Goal: Task Accomplishment & Management: Manage account settings

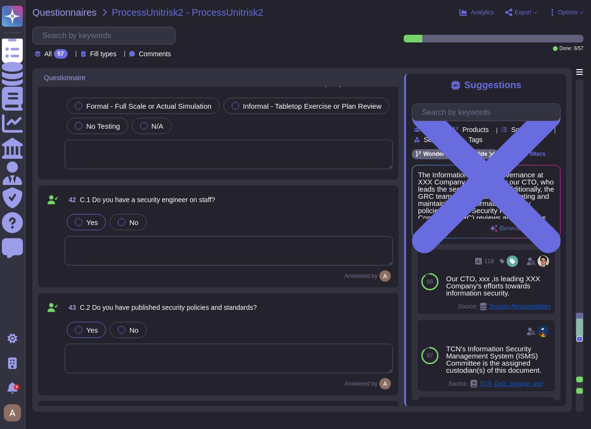
scroll to position [3678, 0]
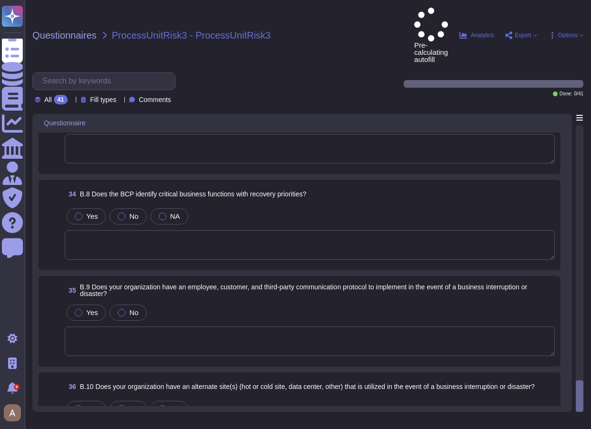
scroll to position [2987, 0]
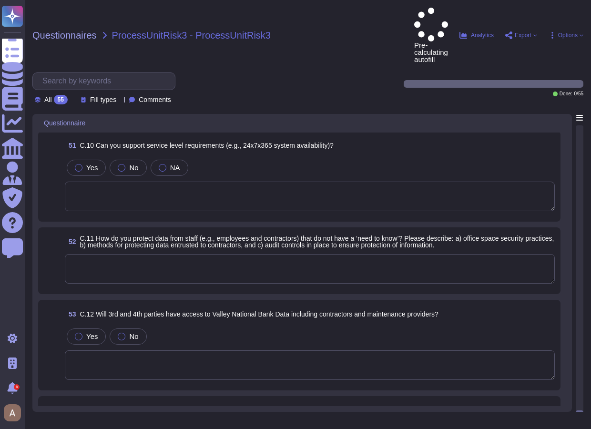
scroll to position [4682, 0]
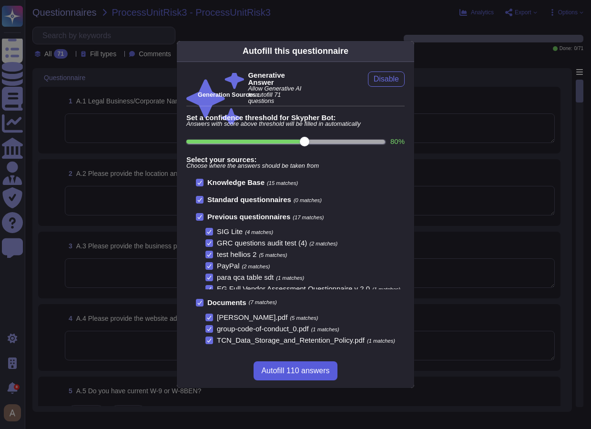
click at [328, 367] on span "Autofill 110 answers" at bounding box center [295, 371] width 68 height 8
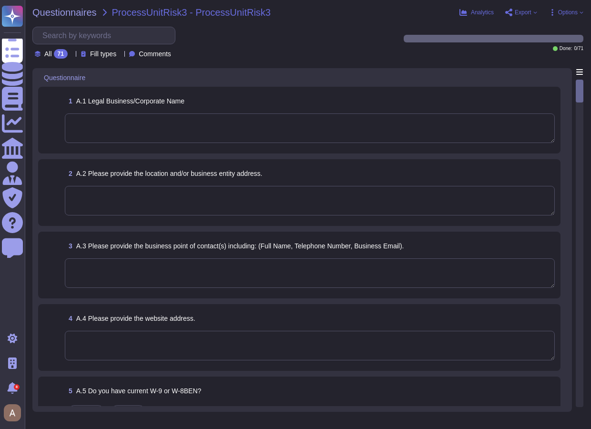
type textarea "McKinsey & Company, Inc."
type textarea "The organization is based in Wilmington, Delaware, with additional sites in Par…"
type textarea "Our CTO, xxx ,is leading XXX Company's efforts towards information security."
type textarea "Reference attachment 18 - MAR - IT UPDATE (FULL VERSION) _Redacted"
type textarea "XXX Company is in the final stages of preparing for a SOC 2 Type 1 audit, and w…"
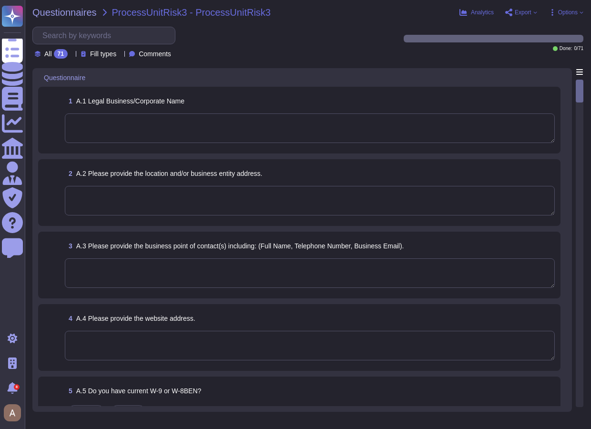
type textarea "XXX Company is currently not ISO 27001 certified. However, our cloud provider, …"
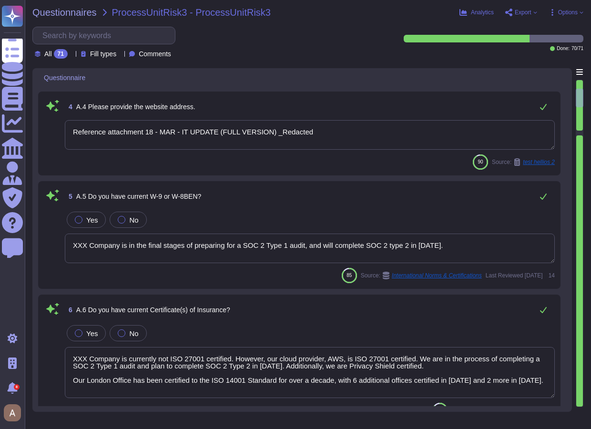
type textarea "Our organization is owned and governed by over 2,600 individuals who are active…"
type textarea "No significant changes have occurred during the review period or since the orga…"
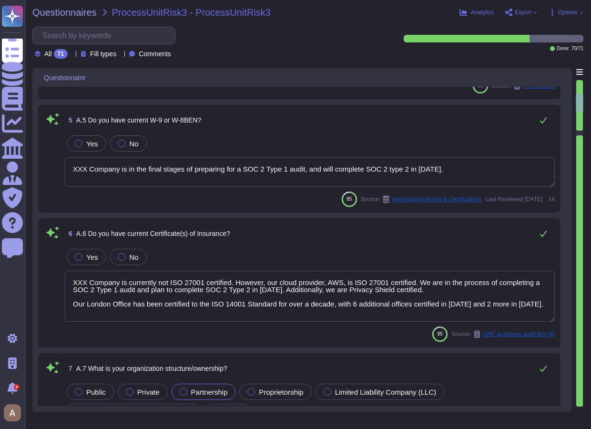
type textarea "The organisation is currently bankrupt or subject to one or more of the above m…"
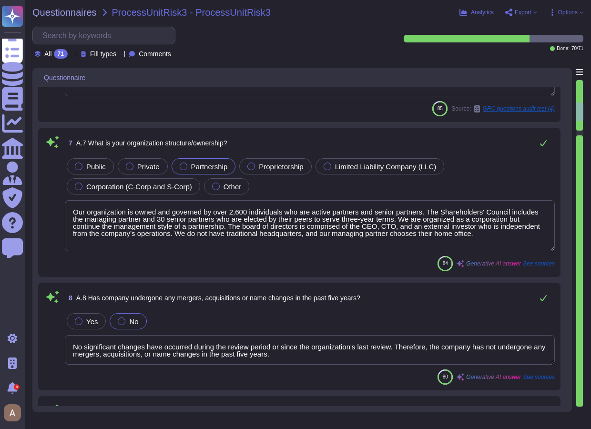
type textarea "The vendor program manages each vendor according to its risk. XXX Company condu…"
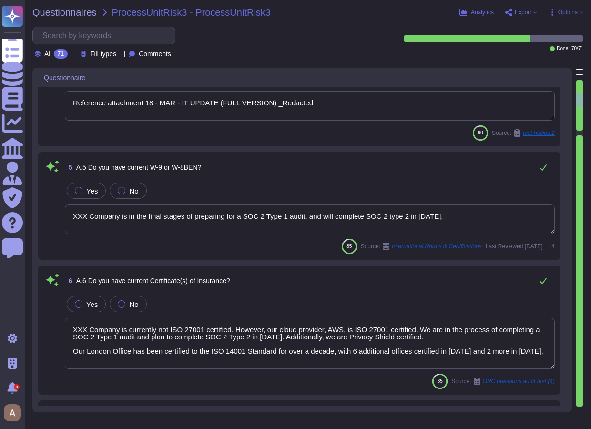
type textarea "McKinsey & Company, Inc."
type textarea "The organization is based in Wilmington, Delaware, with additional sites in Par…"
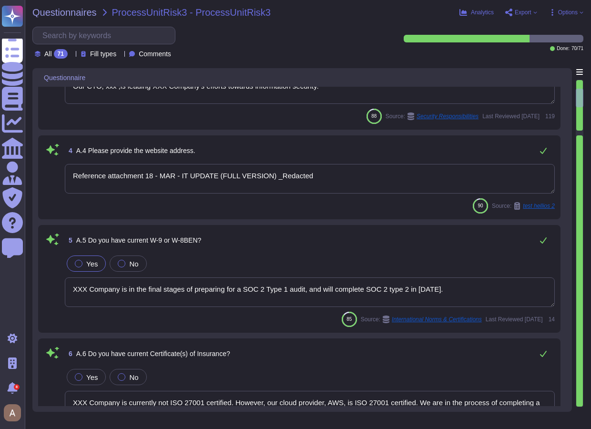
click at [92, 264] on span "Yes" at bounding box center [91, 264] width 11 height 8
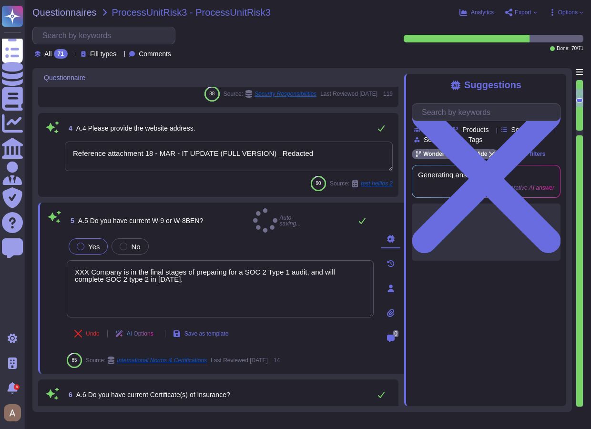
type textarea "No significant changes have occurred during the review period or since the orga…"
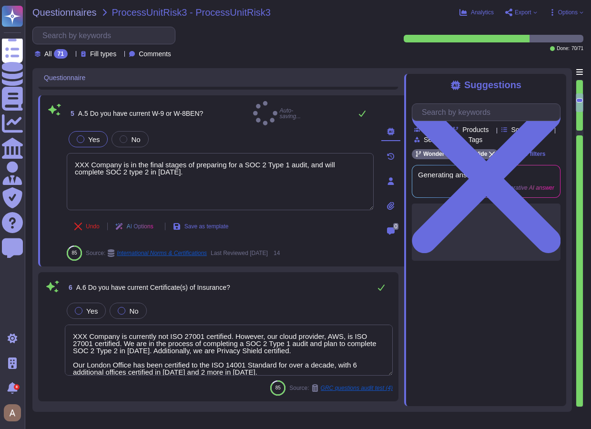
scroll to position [352, 0]
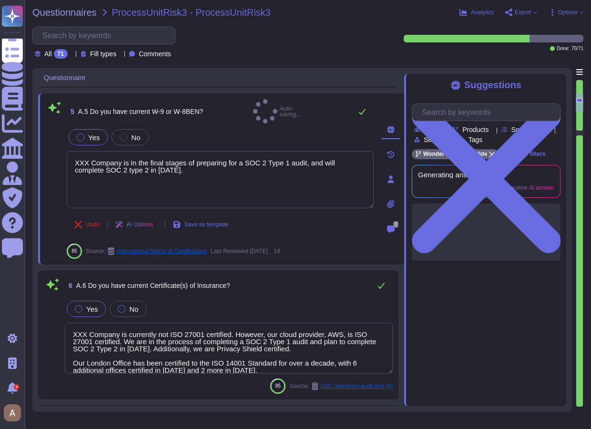
click at [92, 305] on span "Yes" at bounding box center [91, 309] width 11 height 8
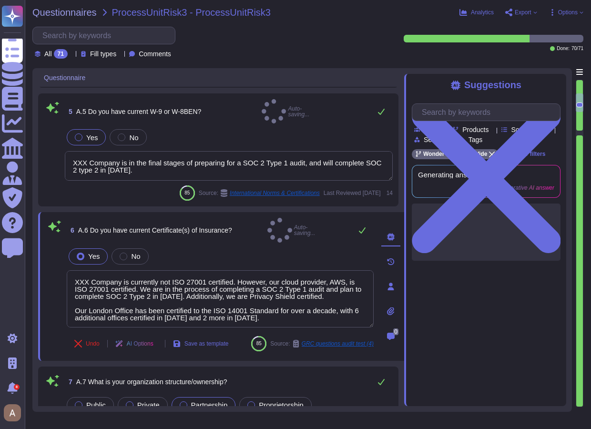
scroll to position [2, 0]
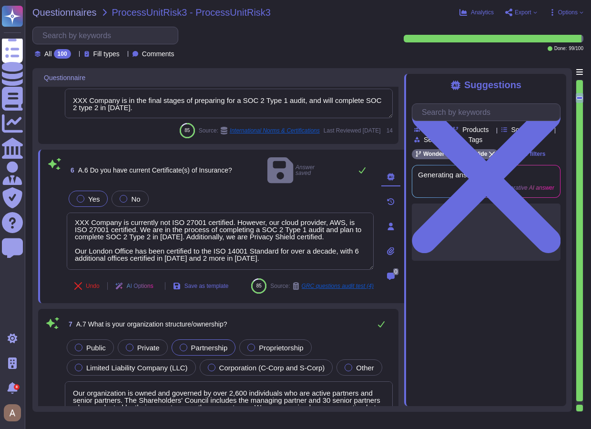
type textarea "The organisation is currently bankrupt or subject to one or more of the above m…"
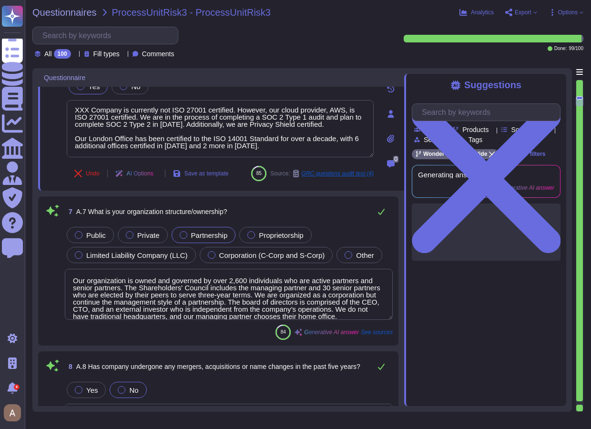
type textarea "Reference attachment 18 - MAR - IT UPDATE (FULL VERSION) _Redacted"
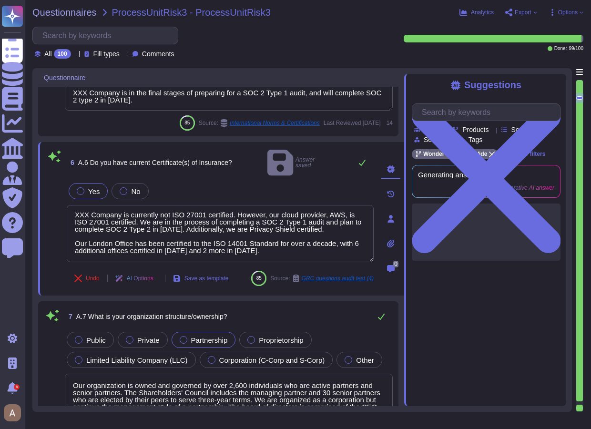
scroll to position [366, 0]
type textarea "Our CTO, xxx ,is leading XXX Company's efforts towards information security."
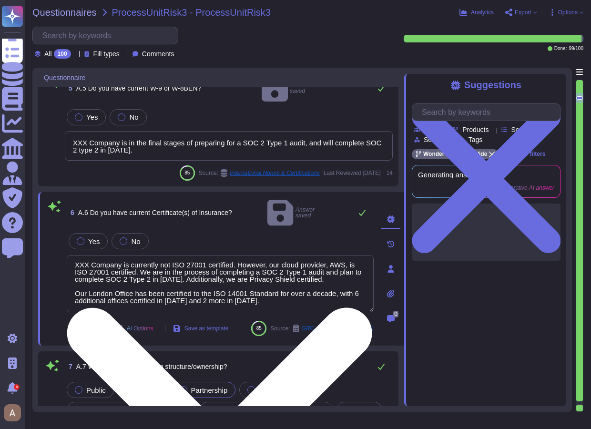
scroll to position [0, 0]
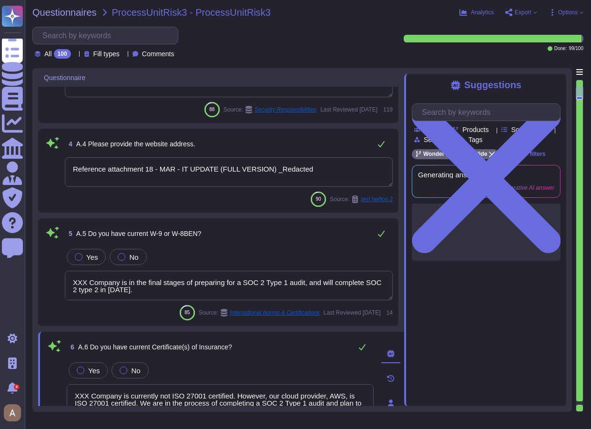
type textarea "McKinsey & Company, Inc."
type textarea "The organization is based in Wilmington, Delaware, with additional sites in Par…"
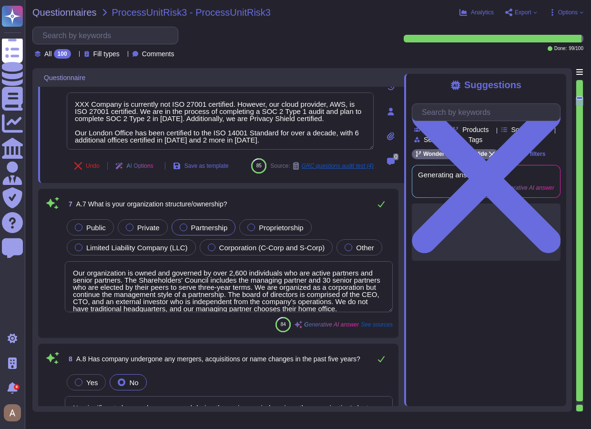
type textarea "No significant changes have occurred during the review period or since the orga…"
type textarea "The organisation is currently bankrupt or subject to one or more of the above m…"
type textarea "Reference attachment 18 - MAR - IT UPDATE (FULL VERSION) _Redacted"
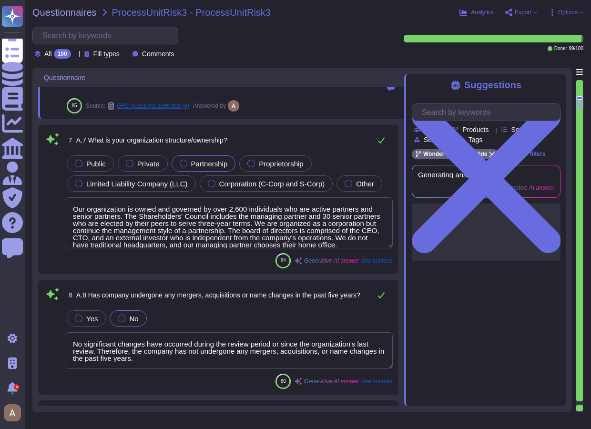
type textarea "The vendor program manages each vendor according to its risk. XXX Company condu…"
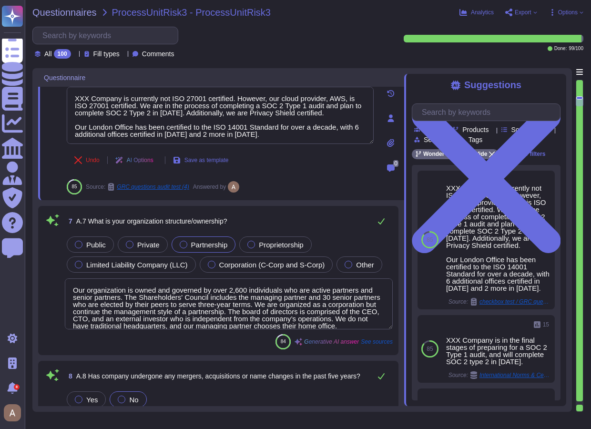
type textarea "Reference attachment 18 - MAR - IT UPDATE (FULL VERSION) _Redacted"
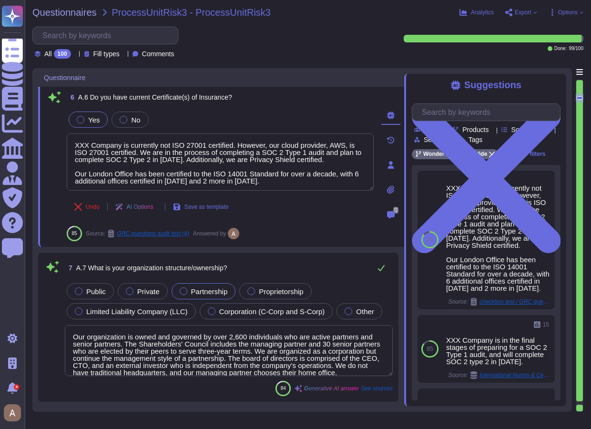
scroll to position [425, 0]
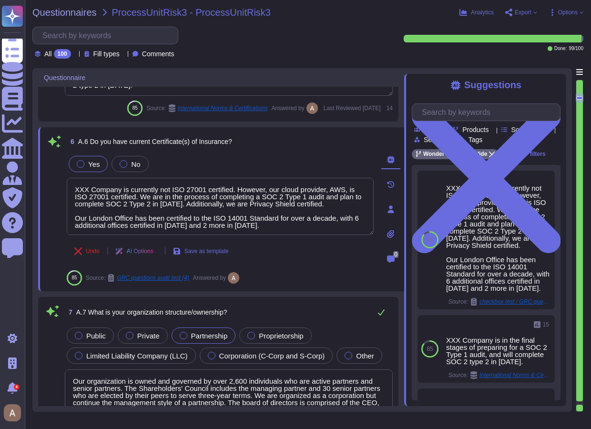
type textarea "Our CTO, xxx ,is leading XXX Company's efforts towards information security."
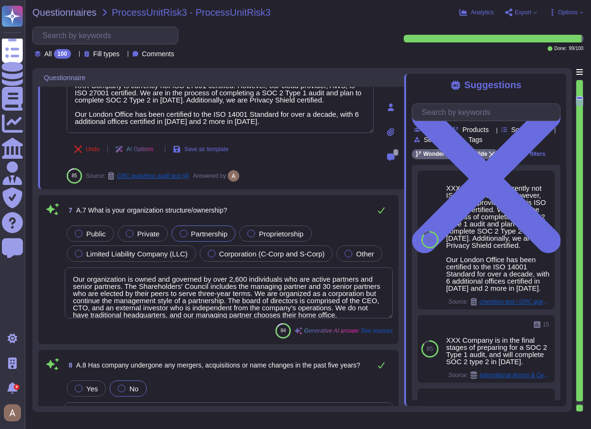
type textarea "Reference attachment 18 - MAR - IT UPDATE (FULL VERSION) _Redacted"
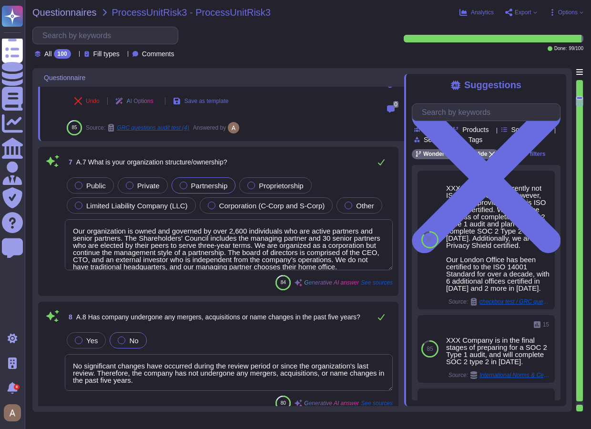
type textarea "The vendor program manages each vendor according to its risk. XXX Company condu…"
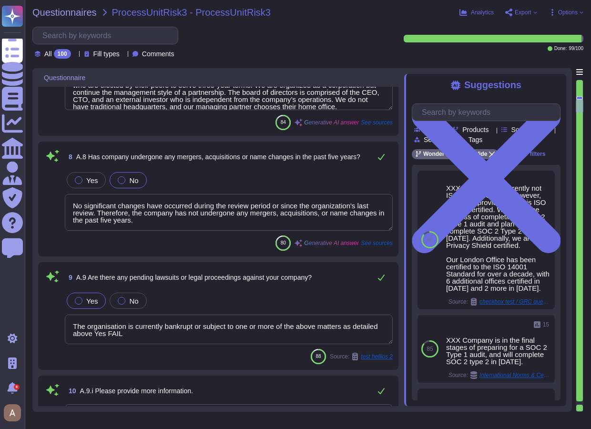
scroll to position [1, 0]
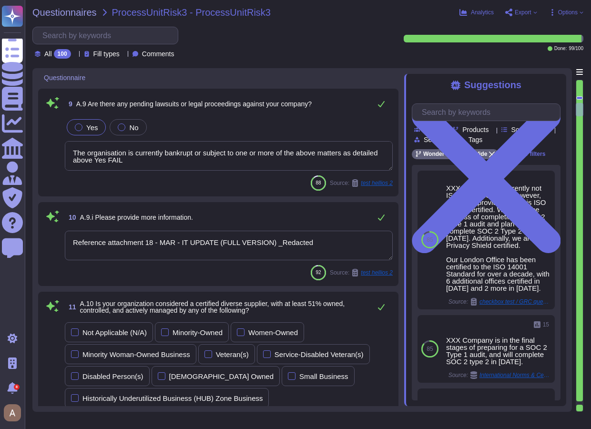
type textarea "Yes, we maintain an Internal Audit Department that conducts regular internal au…"
type textarea "Yes, our organization is subject to internal audits conducted by our internal a…"
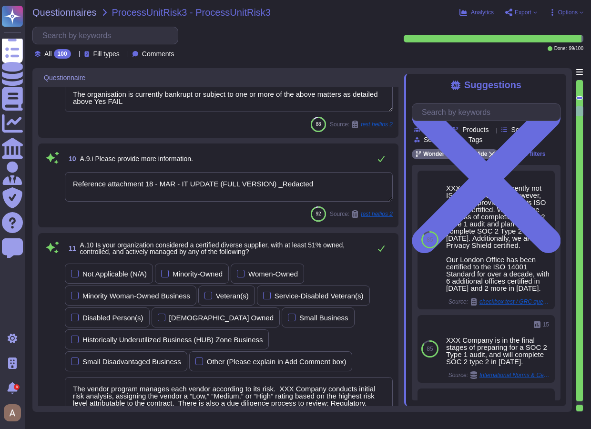
scroll to position [1028, 0]
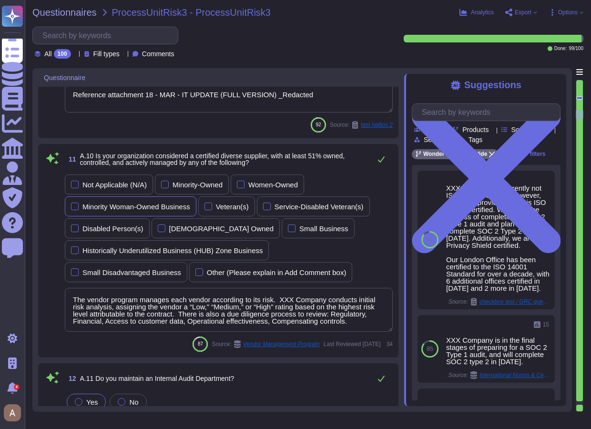
type textarea "Yes, we perform background checks on all employees and contractors as part of t…"
click at [132, 206] on div "Minority Woman-Owned Business" at bounding box center [136, 206] width 108 height 7
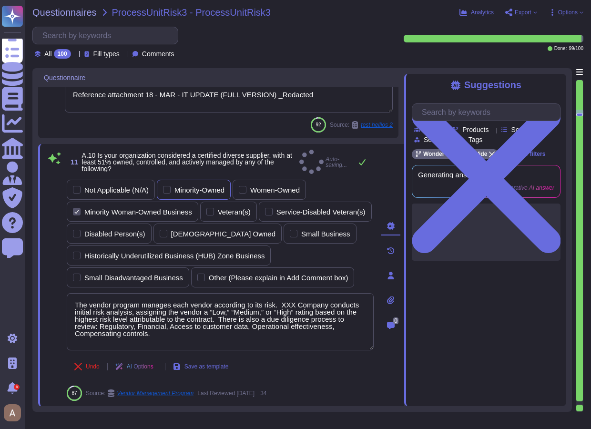
click at [172, 192] on div "Minority-Owned" at bounding box center [194, 190] width 74 height 20
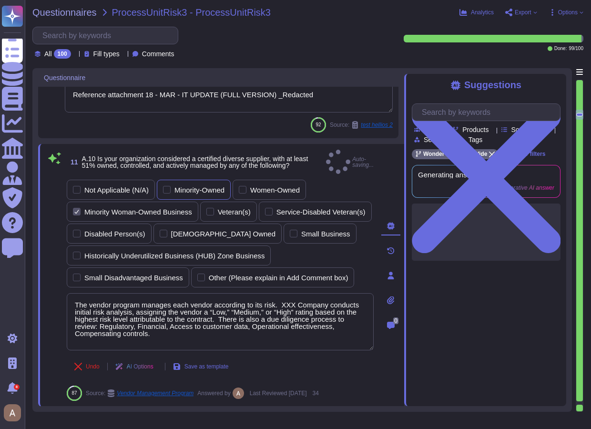
click at [199, 186] on div "Minority-Owned" at bounding box center [199, 189] width 50 height 7
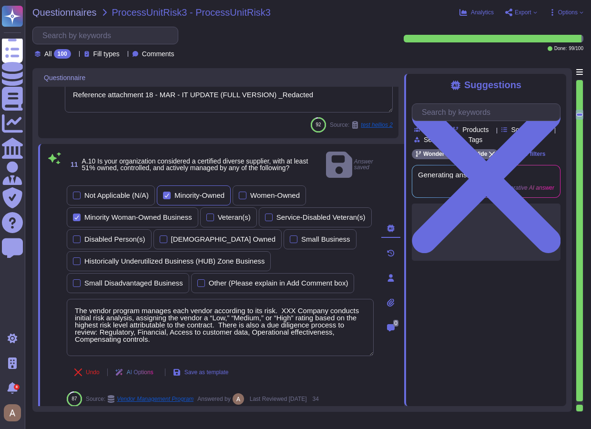
click at [199, 192] on div "Minority-Owned" at bounding box center [199, 195] width 50 height 7
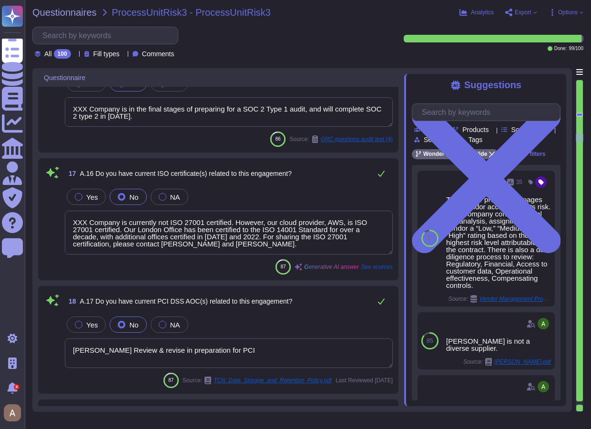
type textarea "XXX Company is in the final stages of preparing for a SOC 2 Type 1 audit, and w…"
type textarea "XXX Company is currently not ISO 27001 certified. However, our cloud provider, …"
type textarea "Jesse Bird Review & revise in preparation for PCI"
type textarea "We do hold a SOC 2 Type 2 report; however, we cannot share the entirety of our …"
type textarea "Yes, our services may require access, hosting, storage, processing, and interac…"
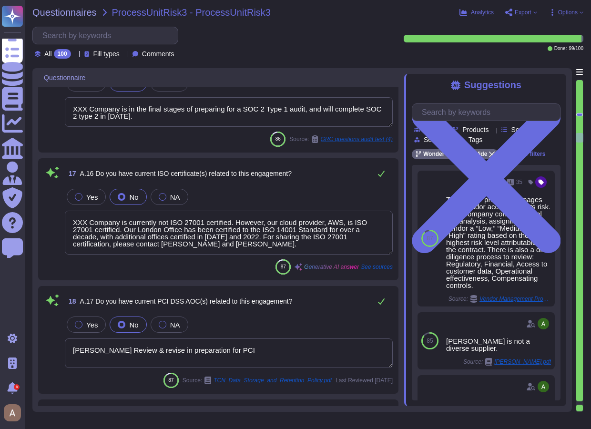
type textarea "Our annual turnover is below £36m thus we are not required to produce a slavery…"
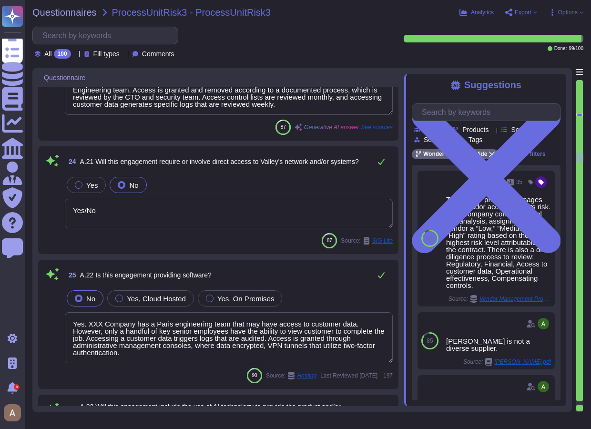
type textarea "Access to customer data is limited to a handful of key senior employees who hav…"
type textarea "Yes/No"
type textarea "Yes. XXX Company has a Paris engineering team that may have access to customer …"
type textarea "Yes, this engagement will include the use of AI technology to provide the produ…"
type textarea "We do not anticipate the use of subcontractors on this engagement, and generall…"
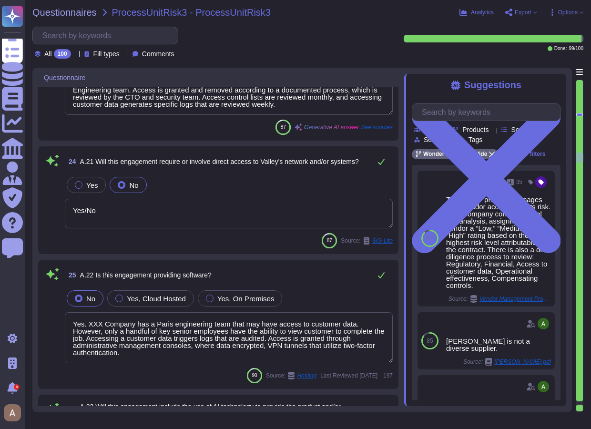
type textarea "We do not anticipate the use of subcontractors on this engagement and generally…"
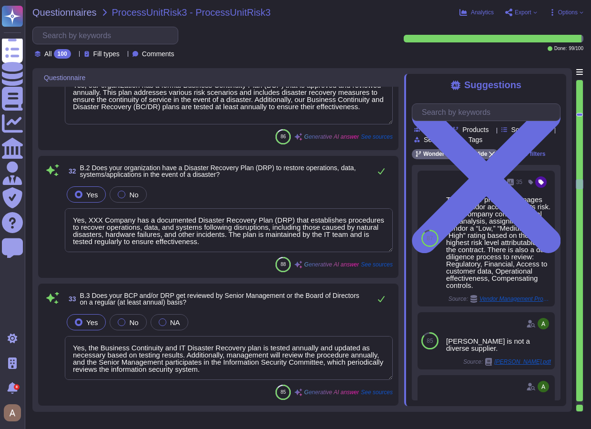
type textarea "Please see tab#1 of the attached for the requested information. Due to the volu…"
type textarea "Since we strive to partner with suppliers that share our values and commitment …"
type textarea "Yes, our organization has a formal Business Continuity Plan (BCP) that is appro…"
type textarea "Yes, XXX Company has a documented Disaster Recovery Plan (DRP) that establishes…"
type textarea "Yes, the Business Continuity and IT Disaster Recovery plan is tested annually a…"
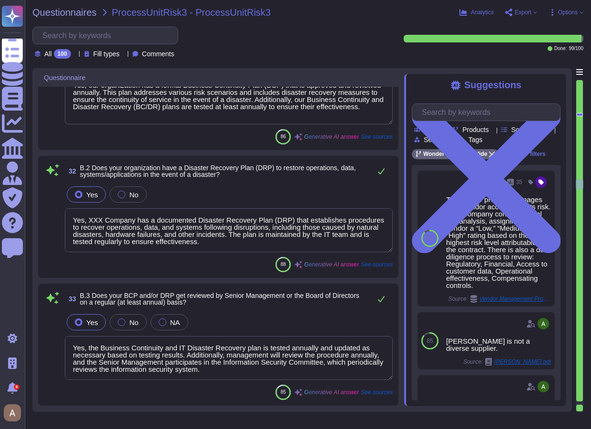
type textarea "- Access control lists are reviewed monthly. - Accessing customer data generate…"
type textarea "Employees and contractors complete a security awareness training within a month…"
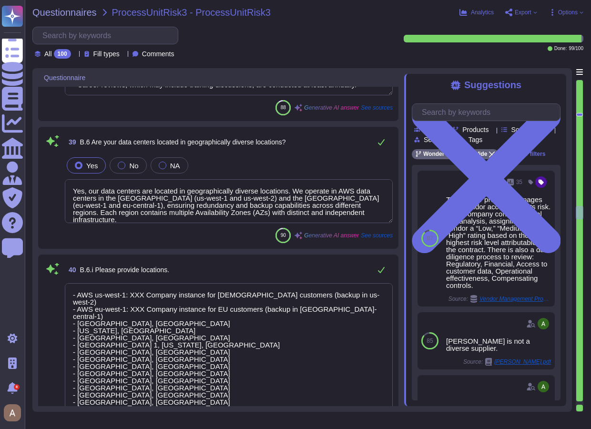
type textarea "- Employees and contractors complete security awareness training within a month…"
type textarea "Yes, our data centers are located in geographically diverse locations. We opera…"
type textarea "- AWS us-west-1: XXX Company instance for US customers (backup in us-west-2) - …"
type textarea "Yes, a comprehensive Business Impact Analysis (BIA) has been conducted, as indi…"
type textarea "The frequency of review for logs is based on the owners' defined frequency requ…"
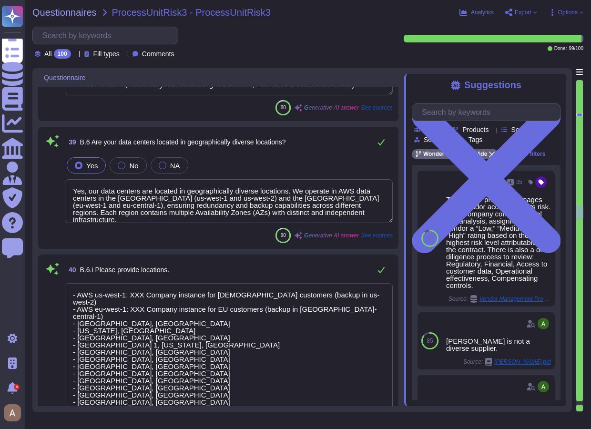
type textarea "Yes, the Business Continuity Plan (BCP) identifies critical business functions …"
type textarea "Yes, XXX Company has a communication protocol in place for employees, customers…"
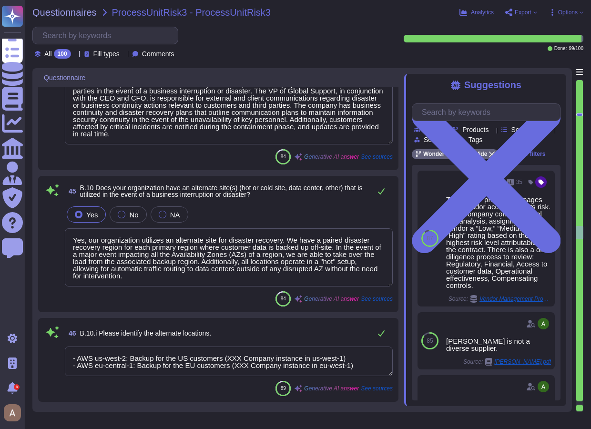
type textarea "Yes, our organization utilizes an alternate site for disaster recovery. We have…"
type textarea "- AWS us-west-2: Backup for the US customers (XXX Company instance in us-west-1…"
type textarea "Yes, the alternate locations have backup power systems, including UPS and gener…"
type textarea "Backup power is provided by UPS and generators that are periodically tested."
type textarea "Yes, the Service Provider has a documented business continuity disaster recover…"
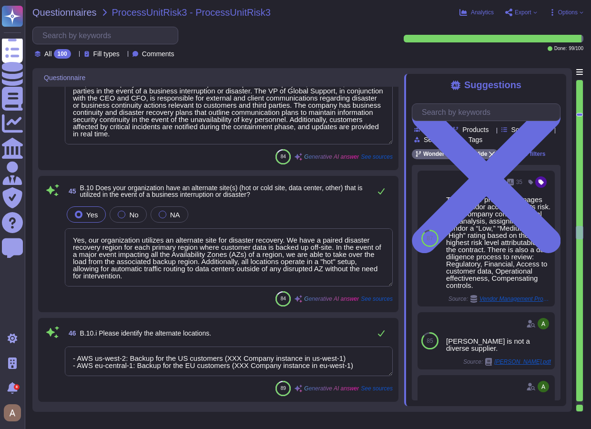
type textarea "Business and system recovery plans are documented and define roles and responsi…"
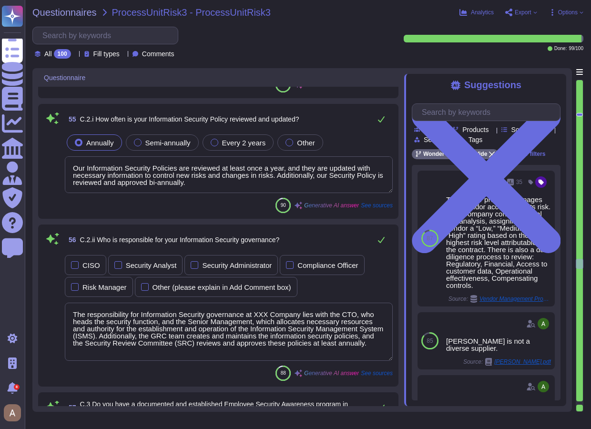
type textarea "Yes, XXX Company has a security team that includes a Security Operations Lead, …"
type textarea "Yes, we have published security policies and standards. Our Information Systems…"
type textarea "Our Information Security Policies are reviewed at least once a year, and they a…"
type textarea "The responsibility for Information Security governance at XXX Company lies with…"
type textarea "Yes, we have a documented and established Employee Security Awareness program i…"
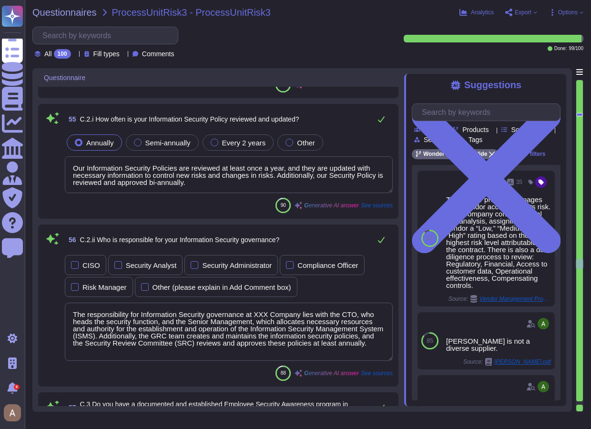
type textarea "Employees undergo Security Awareness Training within thirty days of hire and an…"
type textarea "Yes, XXX Company has data retention and data destruction procedures in place. C…"
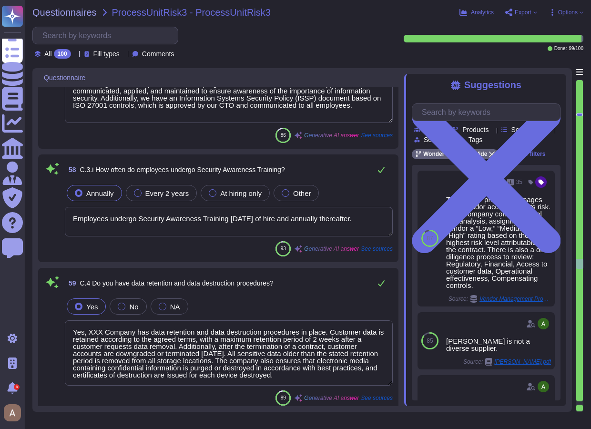
scroll to position [1, 0]
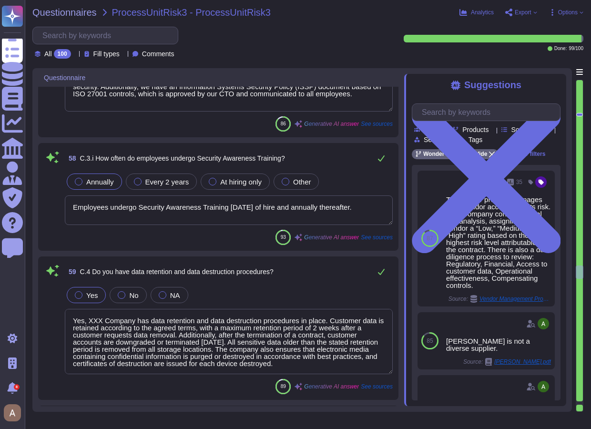
type textarea "Yes, XXX Company has a formalized Security Incident Response Program, which inc…"
type textarea "Yes, XXX Company has a defined incident response procedure that includes notify…"
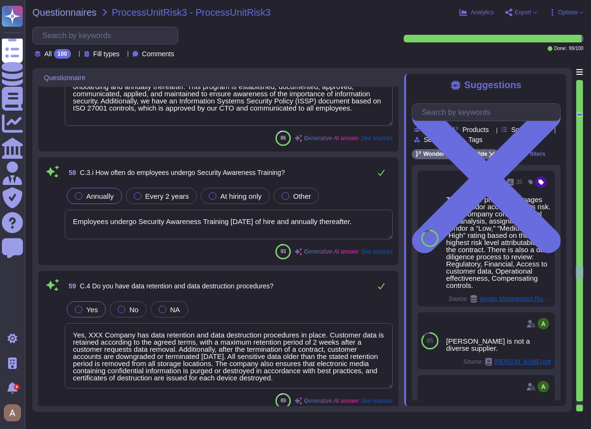
type textarea "Yes, we have a documented and established Change Control program. Our Change Ma…"
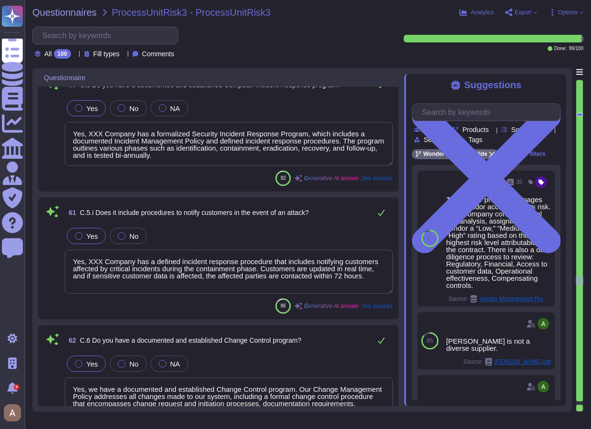
type textarea "Our products are hosted with trusted data center providers who maintain SOC 2 T…"
type textarea "Yes, we undergo annual penetration tests performed by an independent auditor, w…"
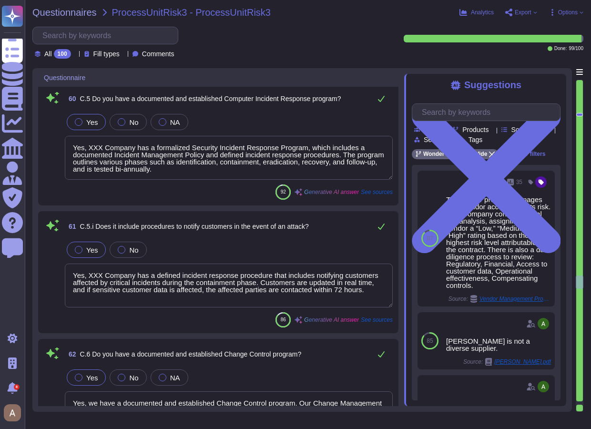
type textarea "Vulnerability assessments are performed regularly, with host-based vulnerabilit…"
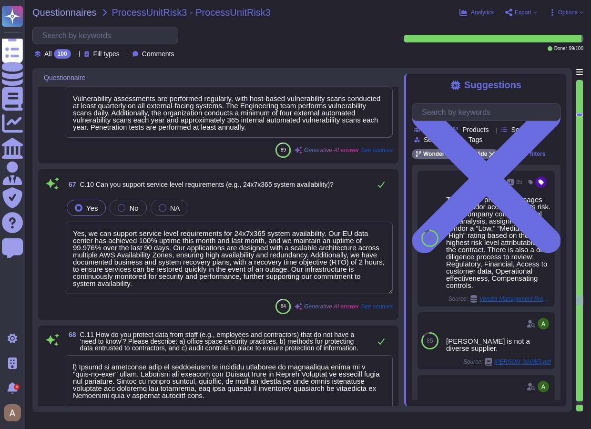
type textarea "Yes, we can support service level requirements for 24x7x365 system availability…"
type textarea "a) Access to sensitive data is restricted to specific employees or departments …"
type textarea "Yes/No"
type textarea "Access and controls in place at XXX Company are structured as follows: 1. Acces…"
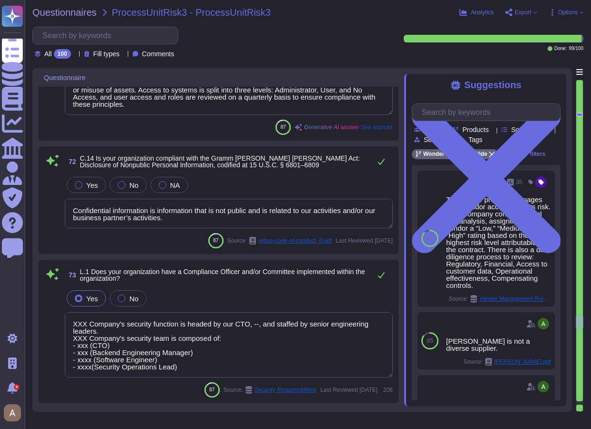
type textarea "Yes, there is sufficient separation of duties for employees with privileged acc…"
type textarea "Confidential information is information that is not public and is related to ou…"
type textarea "XXX Company's security function is headed by our CTO, --, and staffed by senior…"
type textarea "The Compliance program is overseen by the Audit Committee of the Board of Direc…"
type textarea "Yes, we have established and documented policies and procedures to ensure compl…"
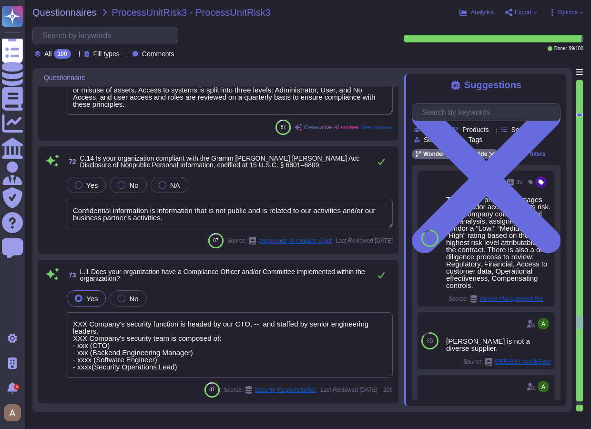
type textarea "The company's information security policies and procedures are reviewed and upd…"
type textarea "Our organization ensures that employees are aware of and adhere to applicable p…"
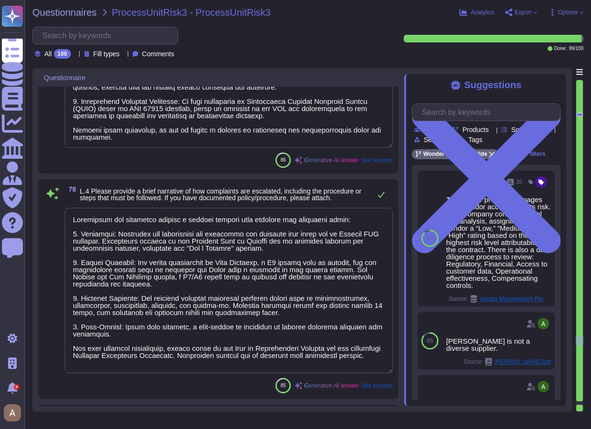
type textarea "Complaints are escalated through a defined process that includes the following …"
type textarea "No, the company has never faced any litigation or sanction in any country, incl…"
type textarea "Yes, our organization provides regulatory compliance-related training to employ…"
type textarea "Yes, we can provide documentation of our information security training program,…"
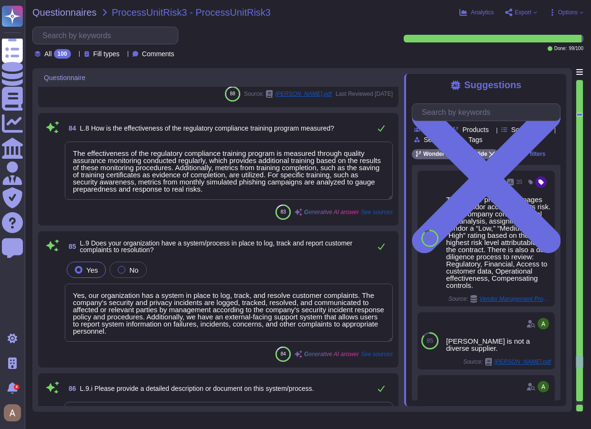
type textarea "Regular anti-corruption training and policy compliance certification are mandat…"
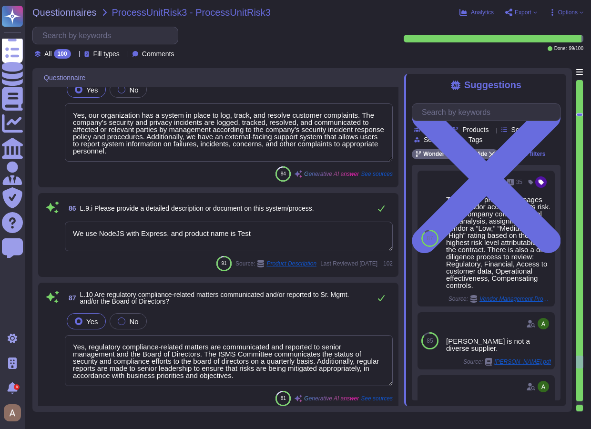
type textarea "The effectiveness of the regulatory compliance training program is measured thr…"
type textarea "Yes, our organization has a system in place to log, track, and resolve customer…"
type textarea "We use NodeJS with Express. and product name is Test"
type textarea "Yes, regulatory compliance-related matters are communicated and reported to sen…"
type textarea "The owners review their logs based on their defined frequency requirements. Com…"
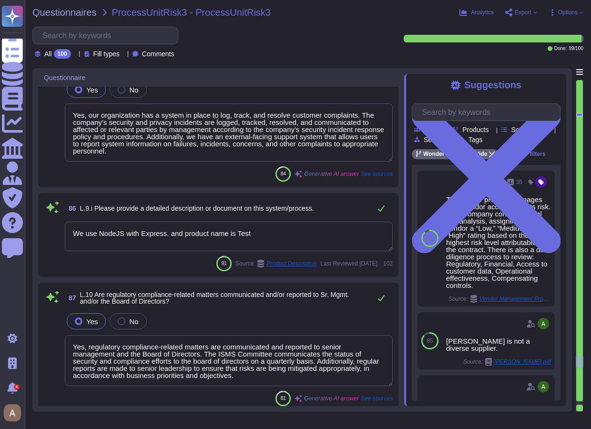
type textarea "- Incidents shall be reported immediately or as soon as possible by sending an …"
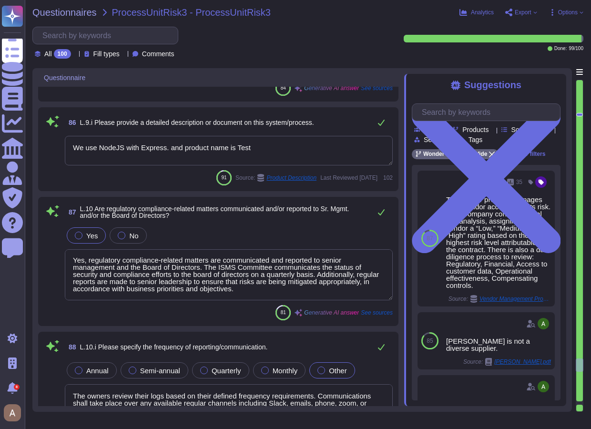
type textarea "Legal compliance is annually reviewed by the CTO in partnership with legal coun…"
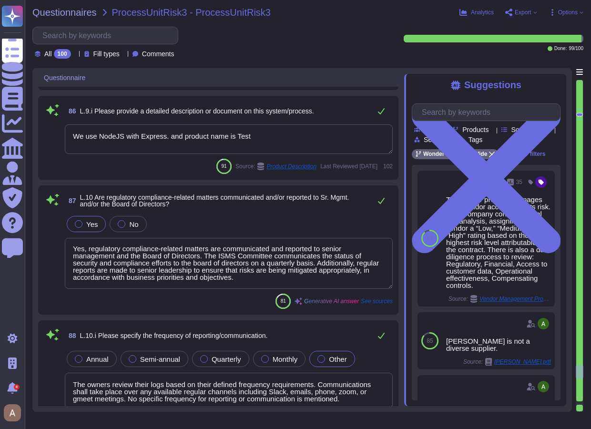
type textarea "(Answer continued from previous page)"
type textarea "McKinsey strives to adhere to the principles set forth in these standards, as a…"
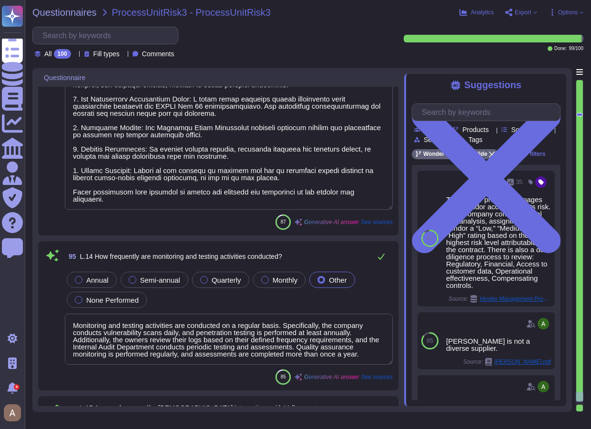
type textarea "Our monitoring and testing program includes several key components: 1. Annual P…"
type textarea "Monitoring and testing activities are conducted on a regular basis. Specificall…"
type textarea "All access to corporate resources is logged and monitored. Additionally, access…"
type textarea "Employee activity and adherence to company policies and procedures are monitore…"
type textarea "Legal compliance is annually reviewed by the CTO in partnership with legal coun…"
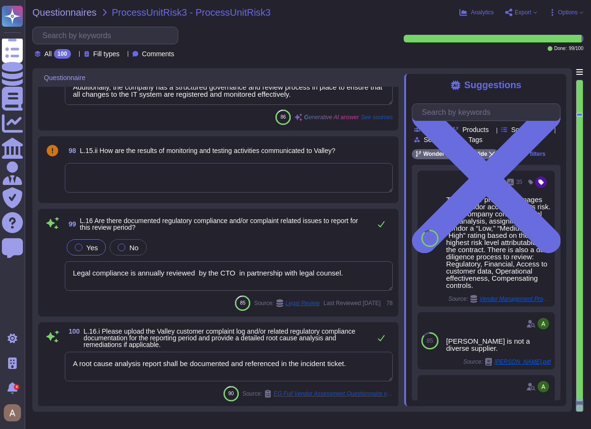
scroll to position [12458, 0]
type textarea "A root cause analysis report shall be documented and referenced in the incident…"
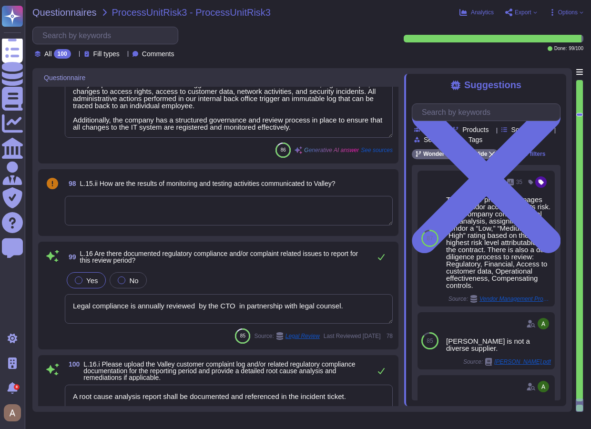
scroll to position [12414, 0]
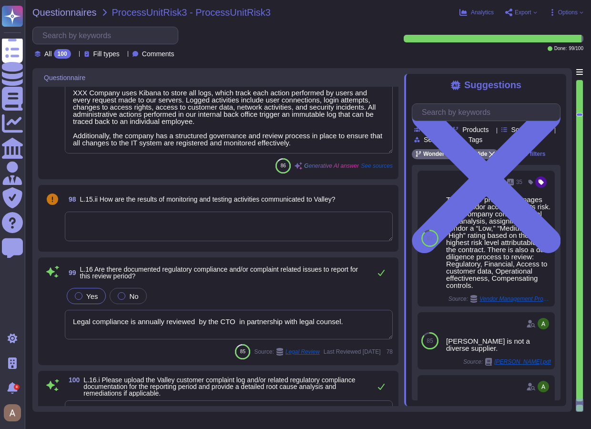
type textarea "Monitoring and testing activities are conducted on a regular basis. Specificall…"
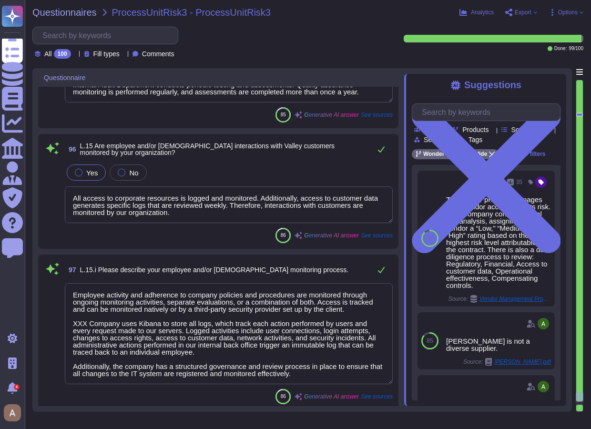
type textarea "Our monitoring and testing program includes several key components: 1. Annual P…"
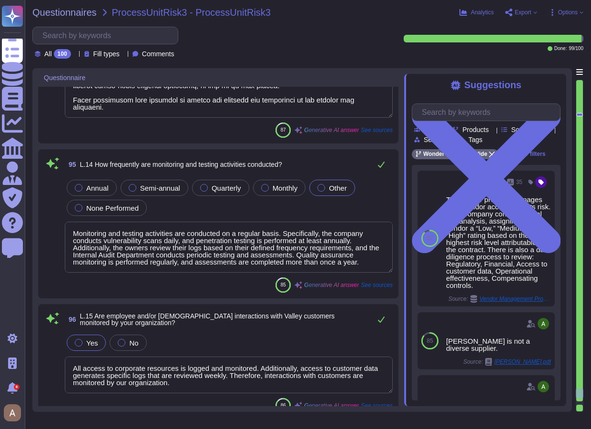
type textarea "Yes, our organization has a monitoring and testing program in place to ensure o…"
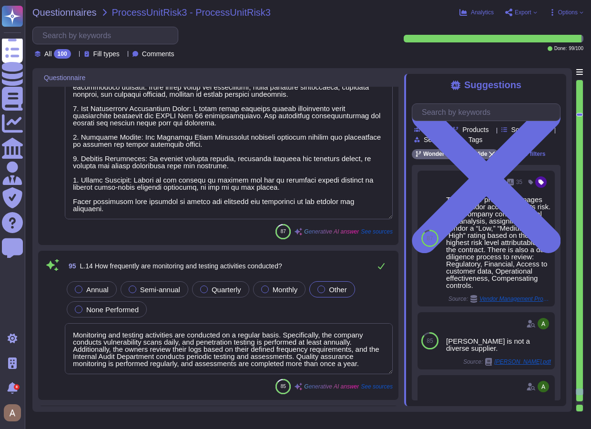
scroll to position [11918, 0]
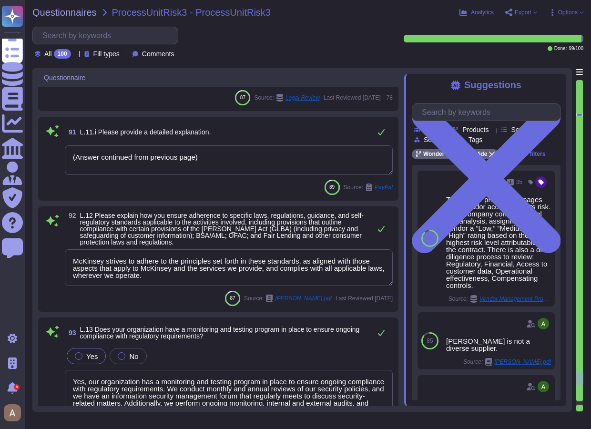
type textarea "Yes, regulatory compliance-related matters are communicated and reported to sen…"
type textarea "The owners review their logs based on their defined frequency requirements. Com…"
type textarea "- Incidents shall be reported immediately or as soon as possible by sending an …"
type textarea "Legal compliance is annually reviewed by the CTO in partnership with legal coun…"
type textarea "(Answer continued from previous page)"
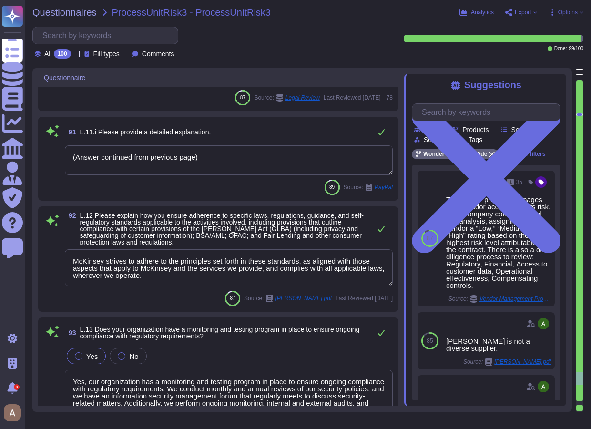
type textarea "McKinsey strives to adhere to the principles set forth in these standards, as a…"
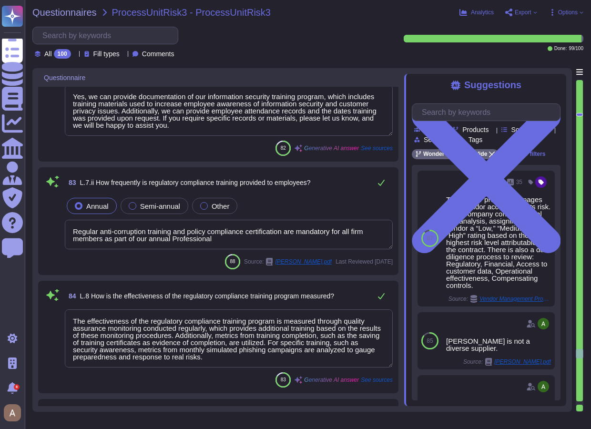
type textarea "No, the company has never faced any litigation or sanction in any country, incl…"
type textarea "Yes, our organization provides regulatory compliance-related training to employ…"
type textarea "Yes, we can provide documentation of our information security training program,…"
type textarea "Regular anti-corruption training and policy compliance certification are mandat…"
type textarea "The effectiveness of the regulatory compliance training program is measured thr…"
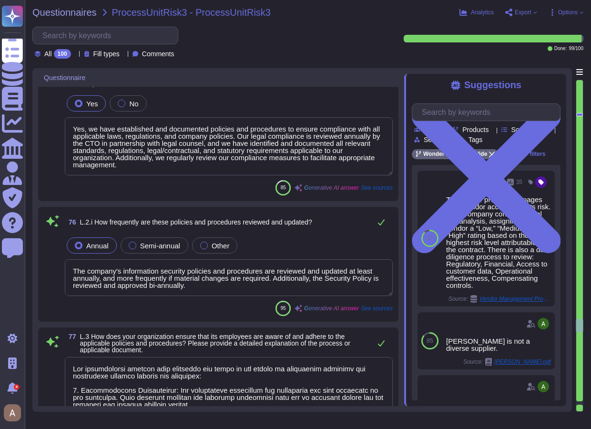
type textarea "Yes, there is sufficient separation of duties for employees with privileged acc…"
type textarea "Confidential information is information that is not public and is related to ou…"
type textarea "XXX Company's security function is headed by our CTO, --, and staffed by senior…"
type textarea "The Compliance program is overseen by the Audit Committee of the Board of Direc…"
type textarea "Yes, we have established and documented policies and procedures to ensure compl…"
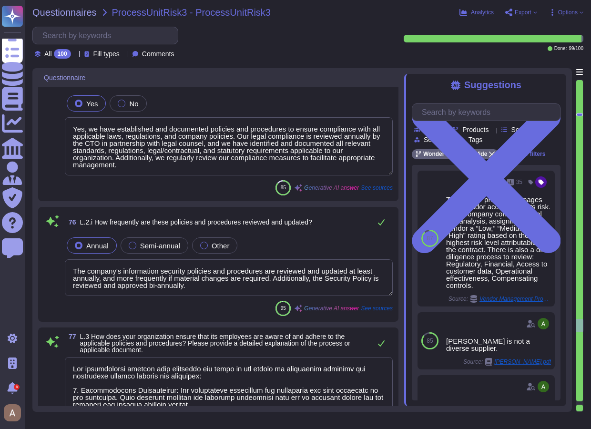
type textarea "The company's information security policies and procedures are reviewed and upd…"
type textarea "Our organization ensures that employees are aware of and adhere to applicable p…"
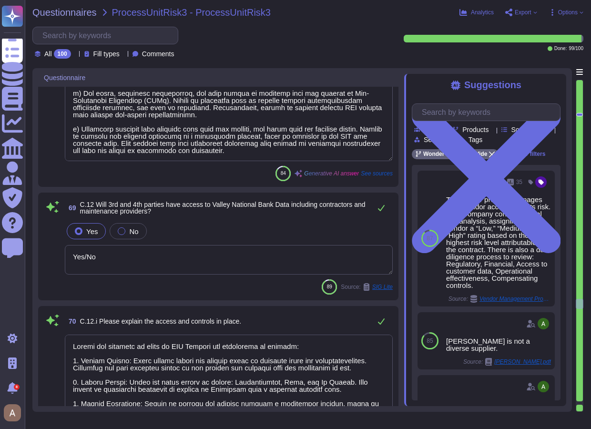
type textarea "Vulnerability assessments are performed regularly, with host-based vulnerabilit…"
type textarea "Yes, we can support service level requirements for 24x7x365 system availability…"
type textarea "a) Access to sensitive data is restricted to specific employees or departments …"
type textarea "Yes/No"
type textarea "Access and controls in place at XXX Company are structured as follows: 1. Acces…"
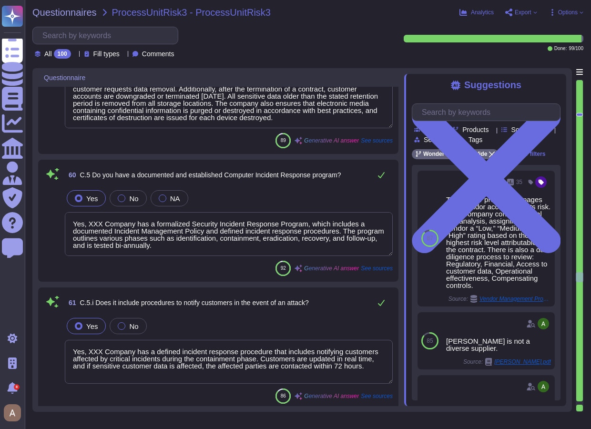
type textarea "Yes, we have a documented and established Employee Security Awareness program i…"
type textarea "Employees undergo Security Awareness Training within thirty days of hire and an…"
type textarea "Yes, XXX Company has data retention and data destruction procedures in place. C…"
type textarea "Yes, XXX Company has a formalized Security Incident Response Program, which inc…"
type textarea "Yes, XXX Company has a defined incident response procedure that includes notify…"
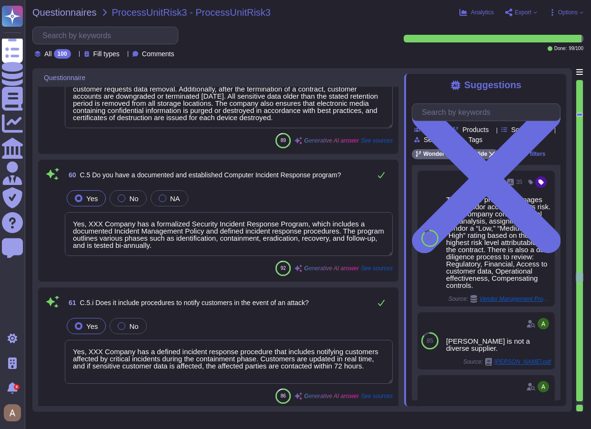
type textarea "Yes, we have a documented and established Change Control program. Our Change Ma…"
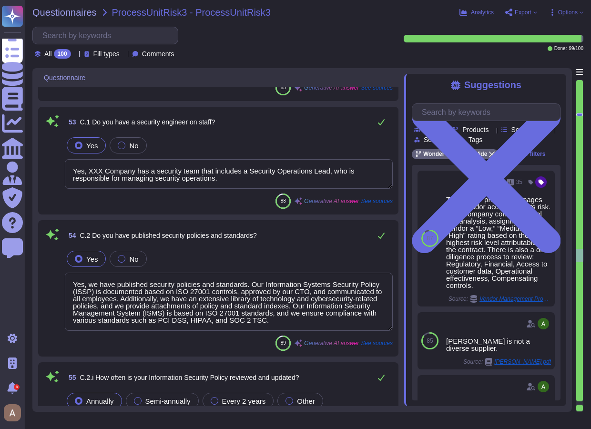
type textarea "Yes, our organization tests the Business Continuity Plan (BCP) and Disaster Rec…"
type textarea "Yes, the Business Continuity Plan (BCP) and Disaster Recovery Plan (DRP) have b…"
type textarea "Yes, XXX Company has a security team that includes a Security Operations Lead, …"
type textarea "Yes, we have published security policies and standards. Our Information Systems…"
type textarea "Our Information Security Policies are reviewed at least once a year, and they a…"
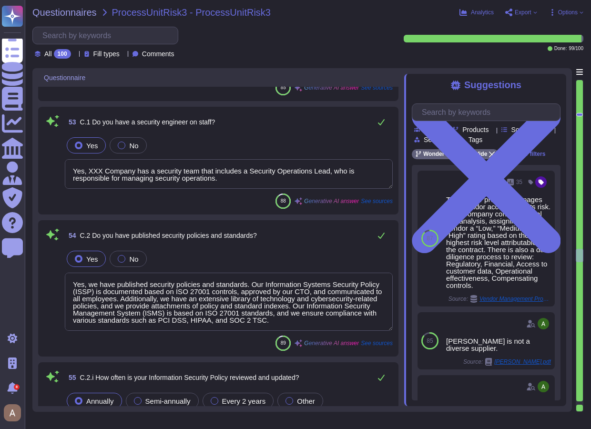
type textarea "The responsibility for Information Security governance at XXX Company lies with…"
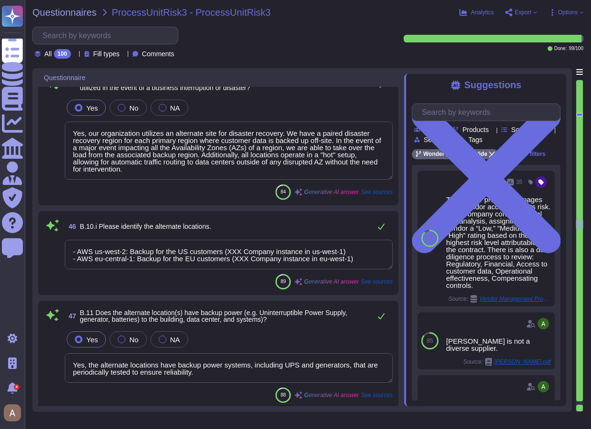
type textarea "Yes, a comprehensive Business Impact Analysis (BIA) has been conducted, as indi…"
type textarea "The frequency of review for logs is based on the owners' defined frequency requ…"
type textarea "Yes, the Business Continuity Plan (BCP) identifies critical business functions …"
type textarea "Yes, XXX Company has a communication protocol in place for employees, customers…"
type textarea "Yes, our organization utilizes an alternate site for disaster recovery. We have…"
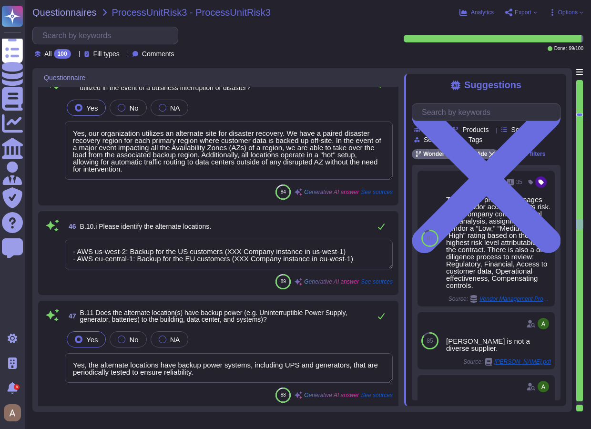
type textarea "- AWS us-west-2: Backup for the US customers (XXX Company instance in us-west-1…"
type textarea "Yes, the alternate locations have backup power systems, including UPS and gener…"
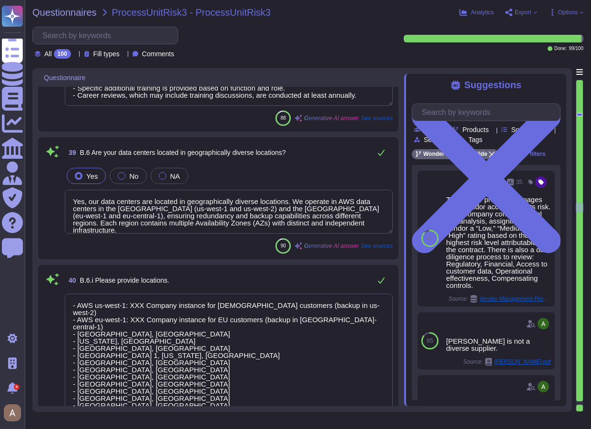
type textarea "Employees and contractors complete a security awareness training within a month…"
type textarea "- Employees and contractors complete security awareness training within a month…"
type textarea "Yes, our data centers are located in geographically diverse locations. We opera…"
type textarea "- AWS us-west-1: XXX Company instance for US customers (backup in us-west-2) - …"
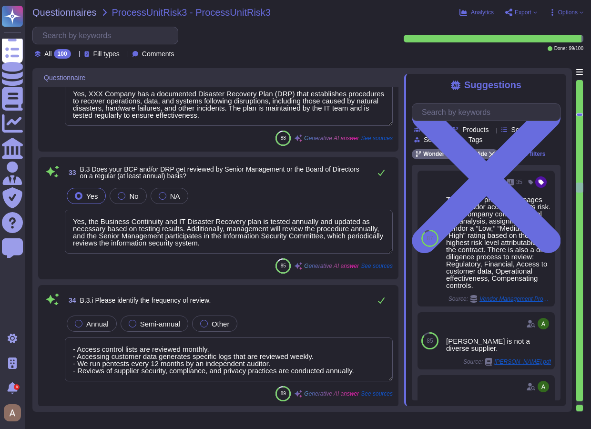
type textarea "Yes, our organization has a formal Business Continuity Plan (BCP) that is appro…"
type textarea "Yes, XXX Company has a documented Disaster Recovery Plan (DRP) that establishes…"
type textarea "Yes, the Business Continuity and IT Disaster Recovery plan is tested annually a…"
type textarea "- Access control lists are reviewed monthly. - Accessing customer data generate…"
type textarea "Employees and contractors complete a security awareness training within a month…"
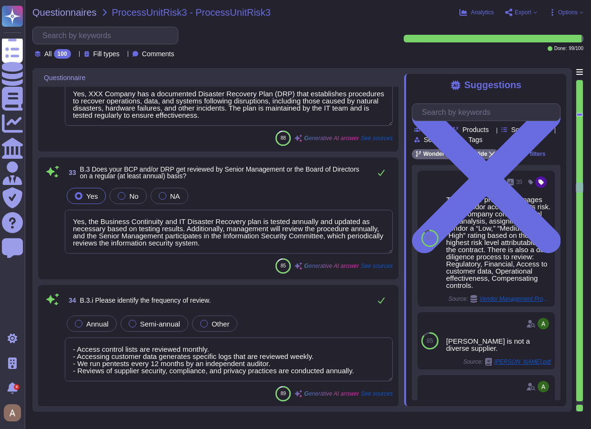
type textarea "- Name: xxx - Title: CTO"
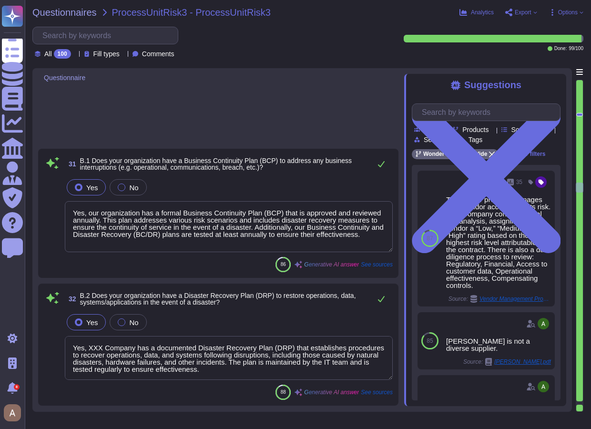
scroll to position [3502, 0]
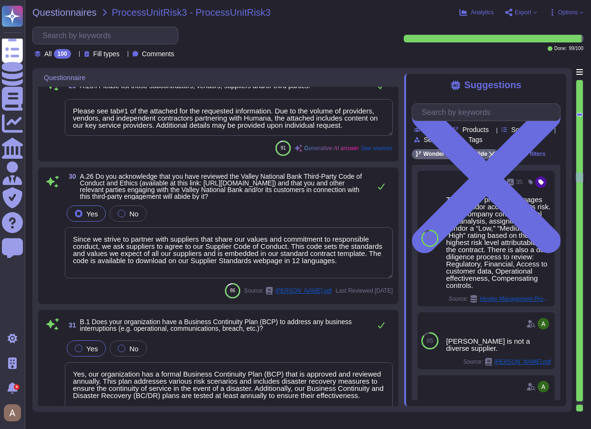
type textarea "We do not anticipate the use of subcontractors on this engagement, and generall…"
type textarea "We do not anticipate the use of subcontractors on this engagement and generally…"
type textarea "Please see tab#1 of the attached for the requested information. Due to the volu…"
type textarea "Since we strive to partner with suppliers that share our values and commitment …"
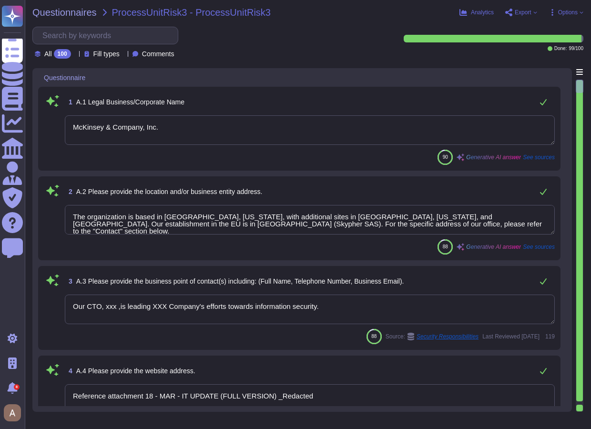
type textarea "McKinsey & Company, Inc."
type textarea "The organization is based in [GEOGRAPHIC_DATA], [US_STATE], with additional sit…"
type textarea "Our CTO, xxx ,is leading XXX Company's efforts towards information security."
type textarea "Reference attachment 18 - MAR - IT UPDATE (FULL VERSION) _Redacted"
type textarea "XXX Company is in the final stages of preparing for a SOC 2 Type 1 audit, and w…"
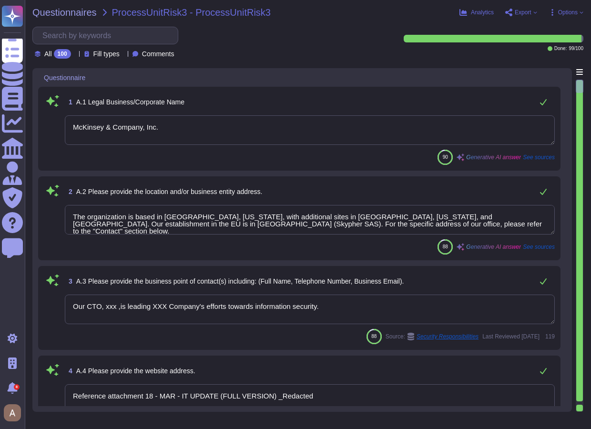
type textarea "XXX Company is currently not ISO 27001 certified. However, our cloud provider, …"
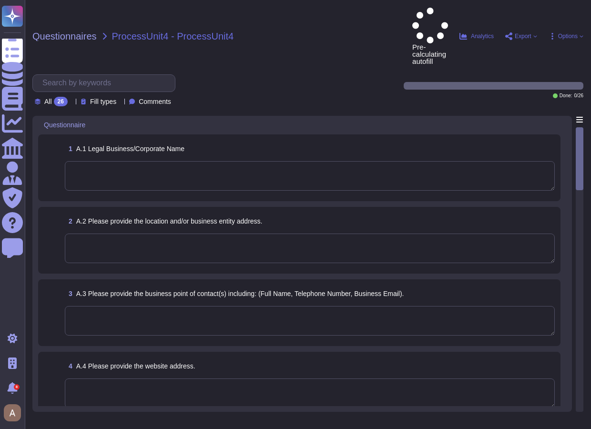
click at [201, 161] on textarea at bounding box center [310, 176] width 490 height 30
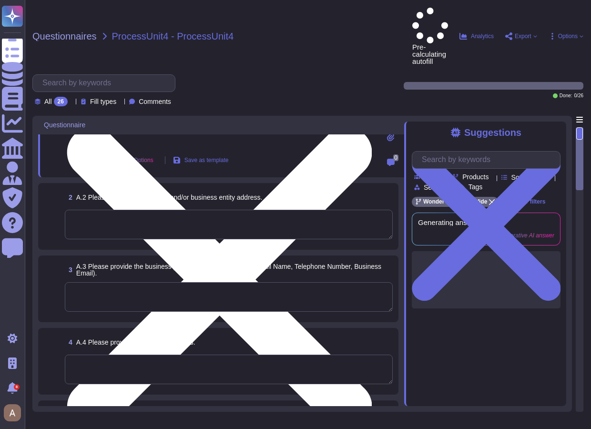
type textarea "test"
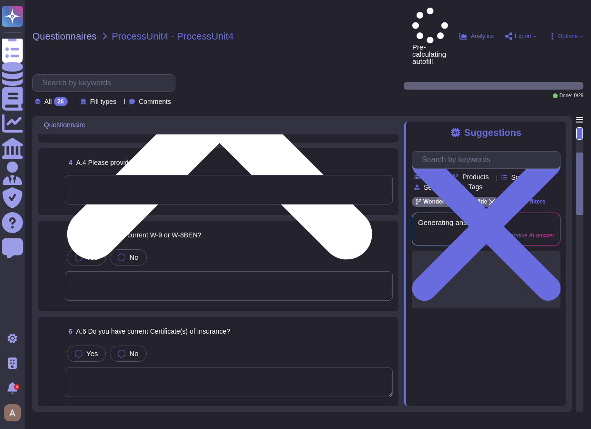
scroll to position [303, 0]
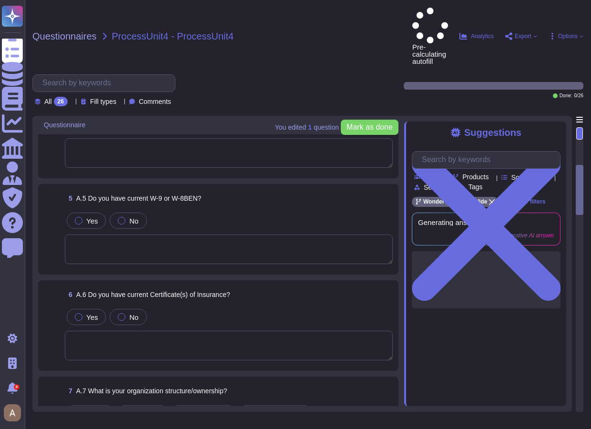
click at [87, 211] on div "Yes No" at bounding box center [229, 221] width 328 height 20
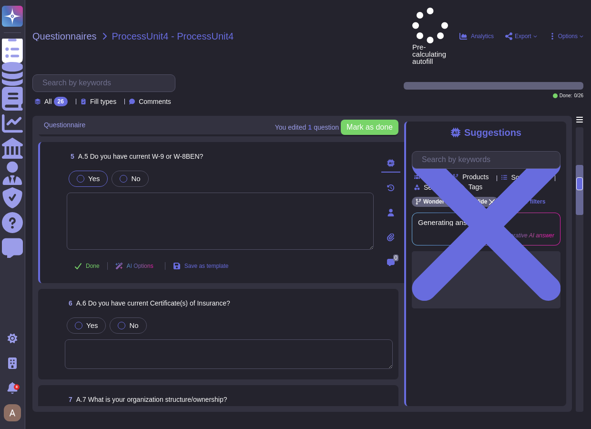
click at [85, 175] on label "Yes" at bounding box center [88, 179] width 23 height 8
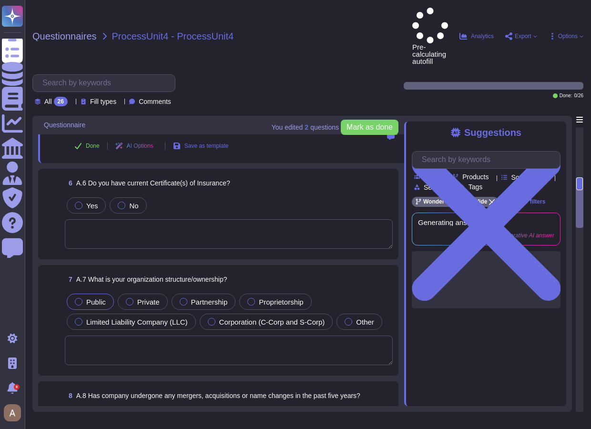
click at [88, 294] on div "Public" at bounding box center [90, 302] width 47 height 16
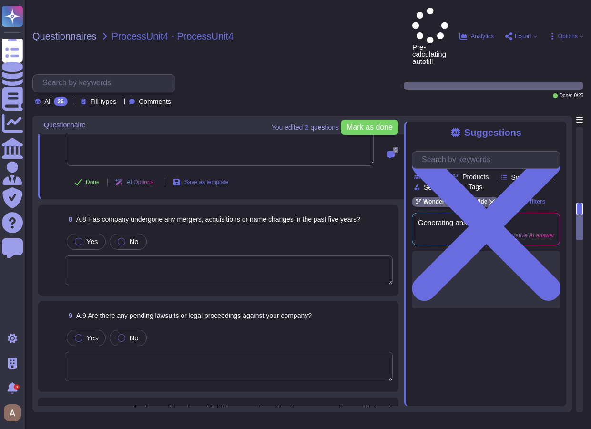
scroll to position [638, 0]
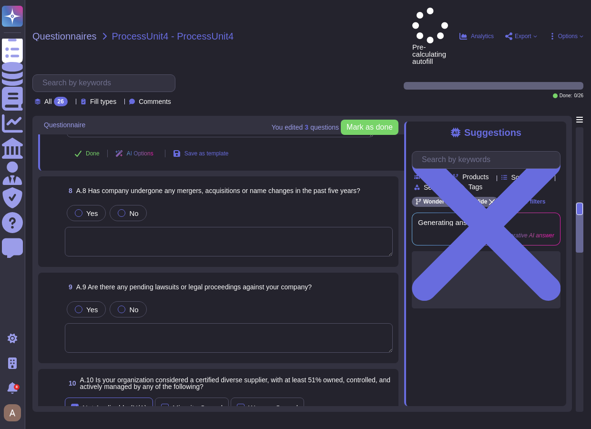
click at [93, 404] on div "Not Applicable (N/A)" at bounding box center [114, 407] width 64 height 7
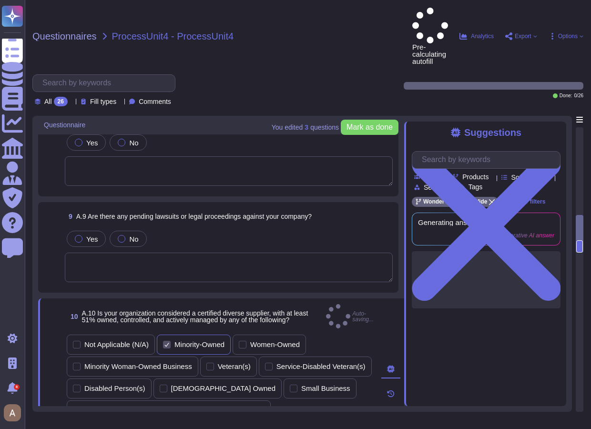
click at [189, 341] on div "Minority-Owned" at bounding box center [199, 344] width 50 height 7
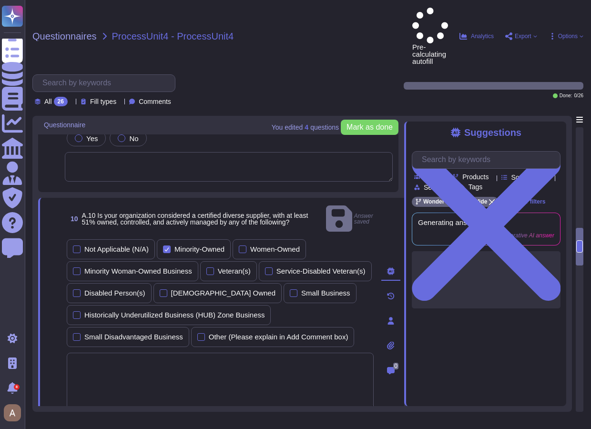
click at [99, 423] on span "Done" at bounding box center [93, 426] width 14 height 6
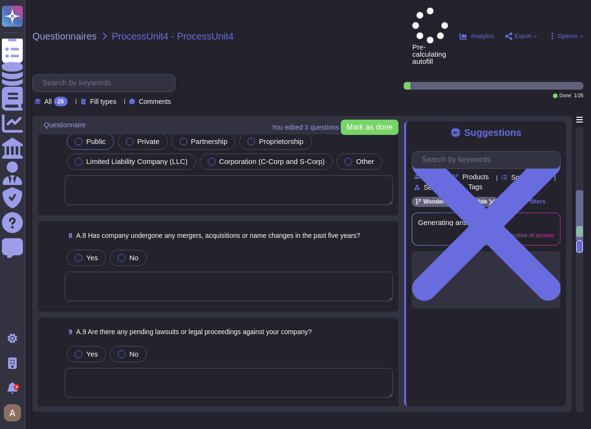
scroll to position [442, 0]
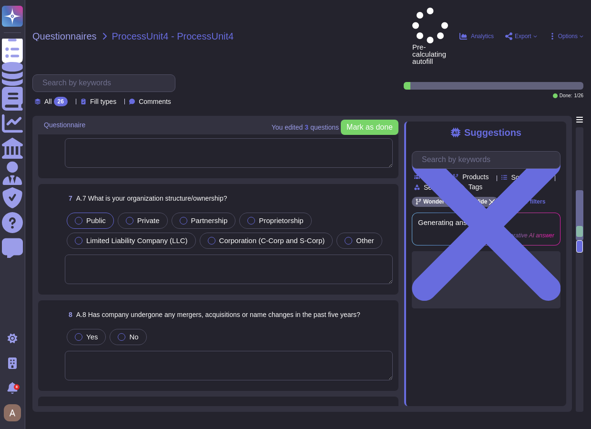
click at [48, 217] on span at bounding box center [52, 248] width 17 height 74
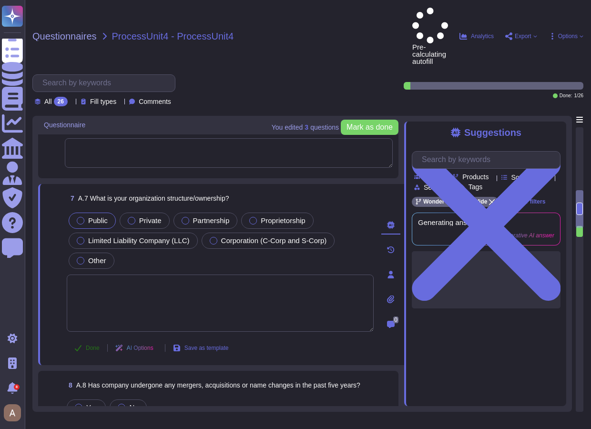
click at [92, 345] on span "Done" at bounding box center [93, 348] width 14 height 6
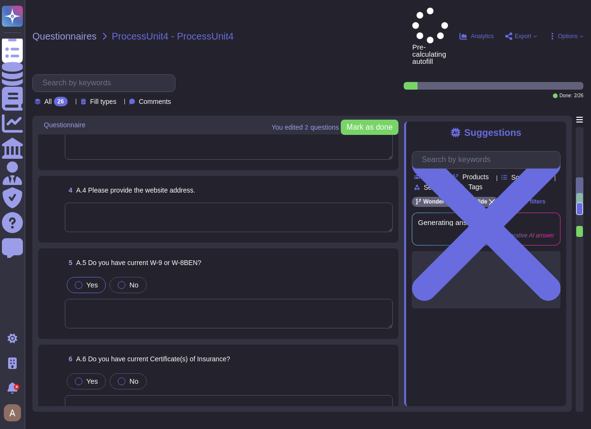
scroll to position [33, 0]
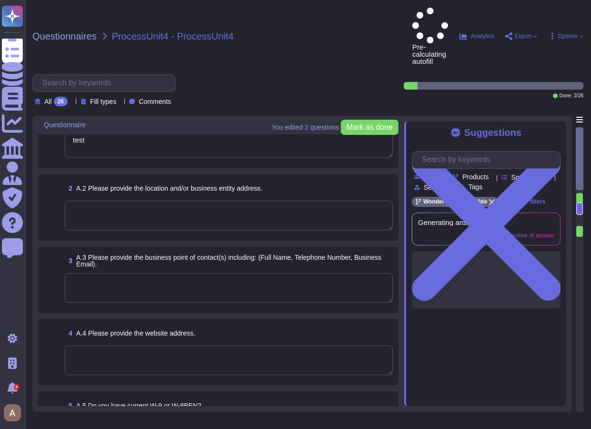
type textarea "test"
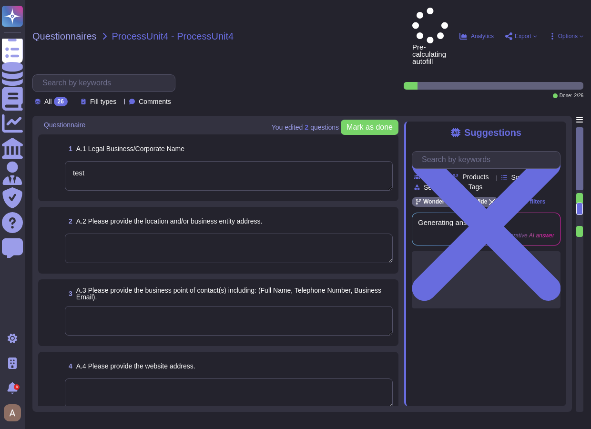
click at [49, 161] on span at bounding box center [52, 176] width 17 height 31
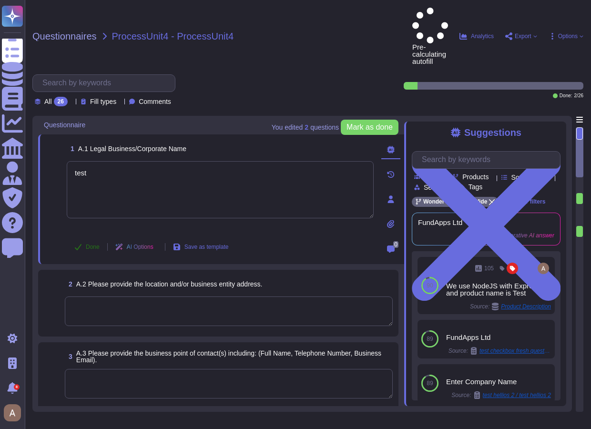
click at [88, 244] on span "Done" at bounding box center [93, 247] width 14 height 6
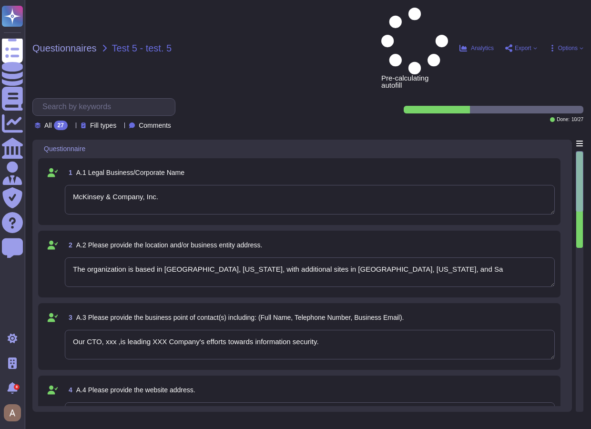
type textarea "McKinsey & Company, Inc."
type textarea "The organization is based in [GEOGRAPHIC_DATA], [US_STATE], with additional sit…"
type textarea "Our CTO, xxx ,is leading XXX Company's efforts towards information security."
type textarea "Reference attachment 18 - MAR - IT UPDATE (FULL VERSION) _Redacted"
type textarea "132367"
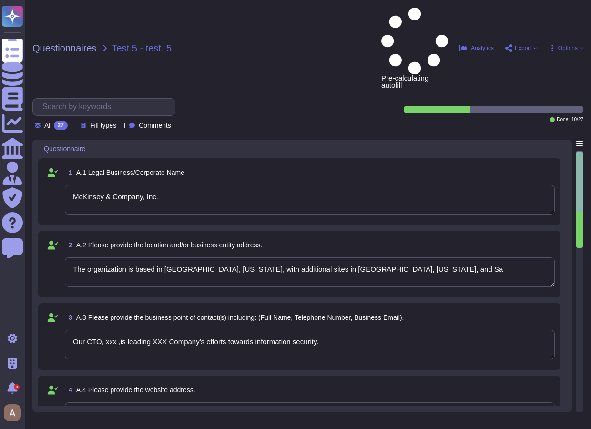
type textarea "132370"
type textarea "Partnership"
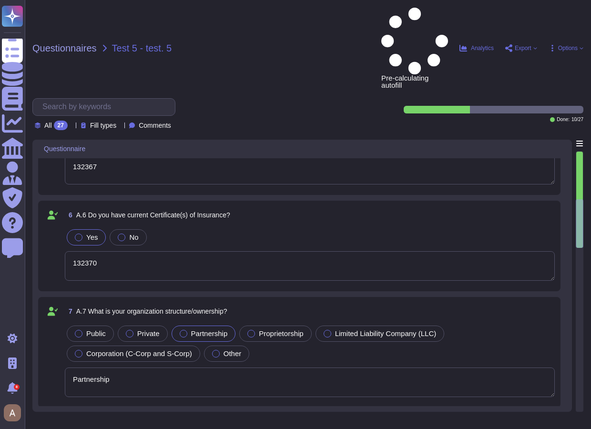
type textarea "132380"
type textarea "132381"
type textarea "Reference attachment 18 - MAR - IT UPDATE (FULL VERSION) _Redacted"
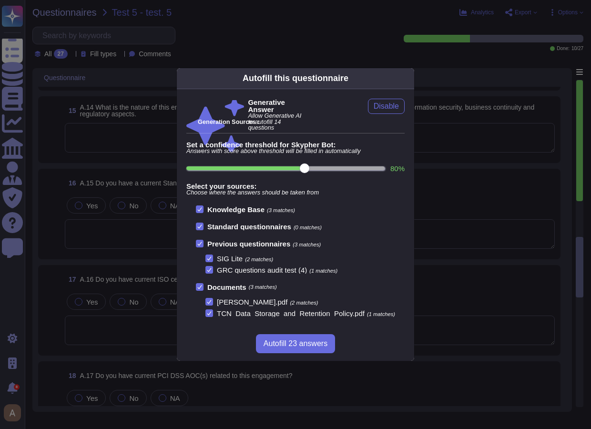
scroll to position [1281, 0]
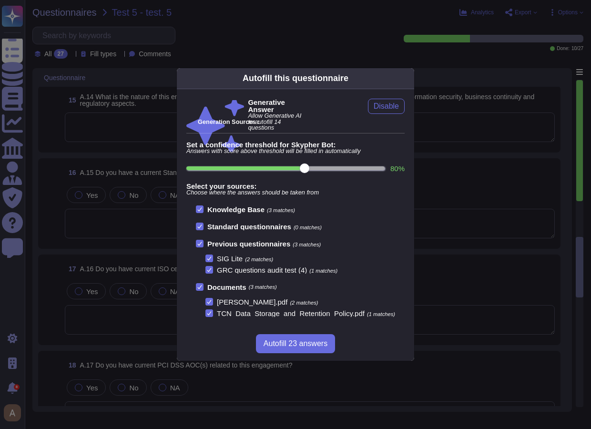
click at [402, 114] on div "Generative Answer Allow Generative AI to autofill 14 questions Disable Generati…" at bounding box center [295, 208] width 218 height 218
click at [443, 138] on div "Autofill this questionnaire Generative Answer Allow Generative AI to autofill 1…" at bounding box center [295, 214] width 591 height 429
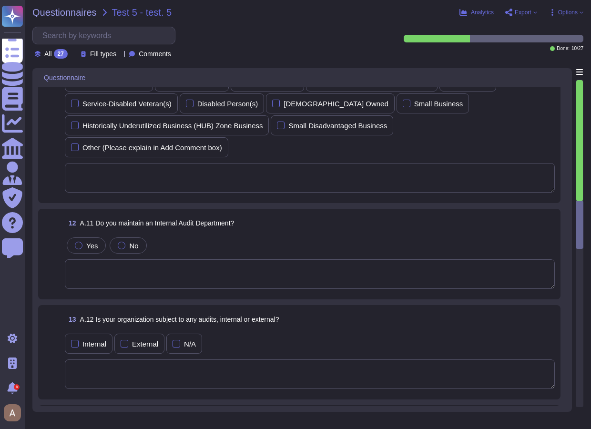
type textarea "132381"
type textarea "Reference attachment 18 - MAR - IT UPDATE (FULL VERSION) _Redacted"
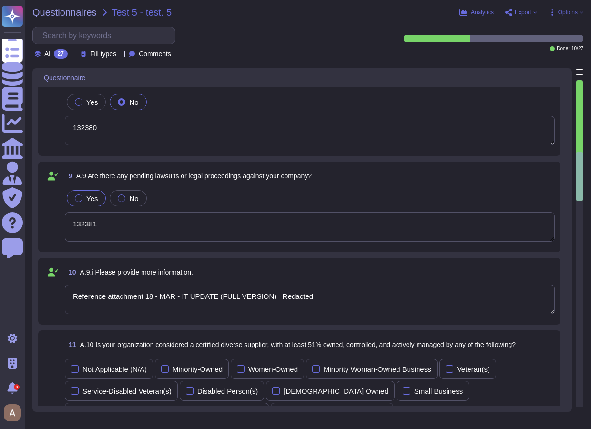
scroll to position [477, 0]
type textarea "132367"
type textarea "132370"
type textarea "Partnership"
type textarea "132380"
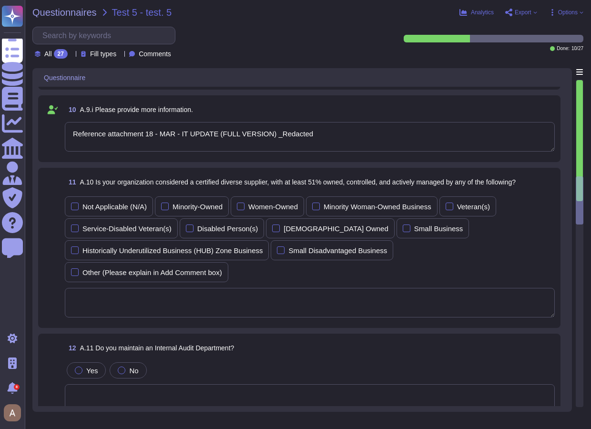
scroll to position [755, 0]
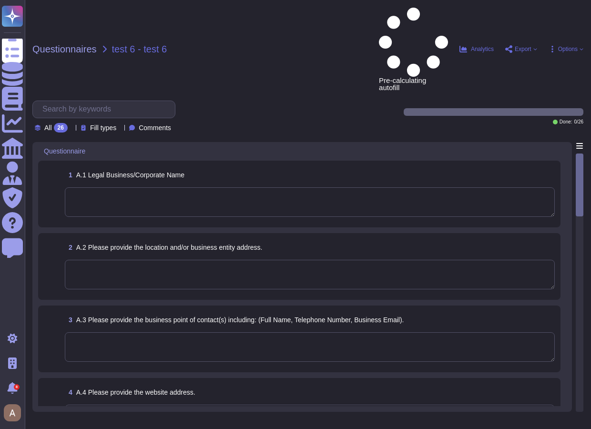
click at [131, 187] on textarea at bounding box center [310, 202] width 490 height 30
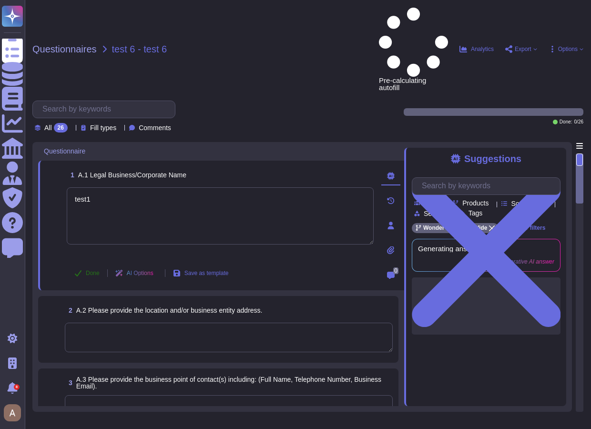
type textarea "test1"
click at [96, 270] on span "Done" at bounding box center [93, 273] width 14 height 6
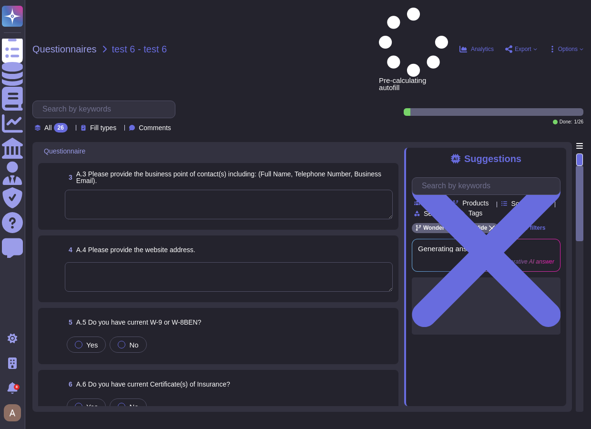
scroll to position [208, 0]
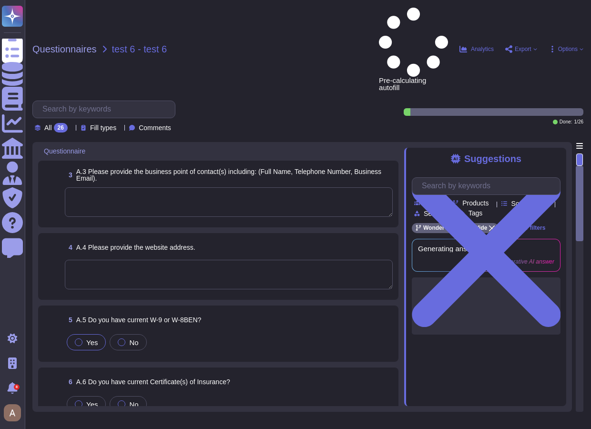
click at [83, 338] on label "Yes" at bounding box center [86, 342] width 23 height 8
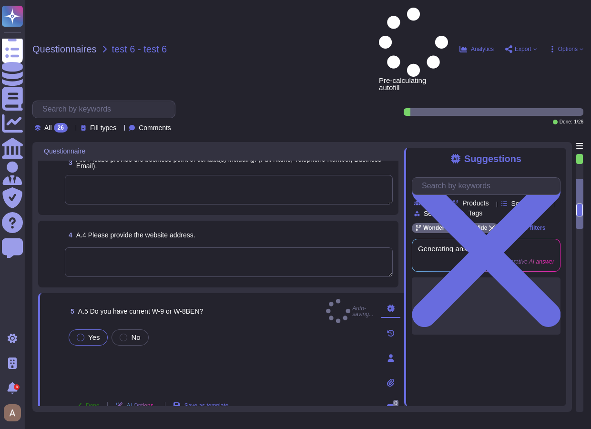
click at [88, 403] on span "Done" at bounding box center [93, 406] width 14 height 6
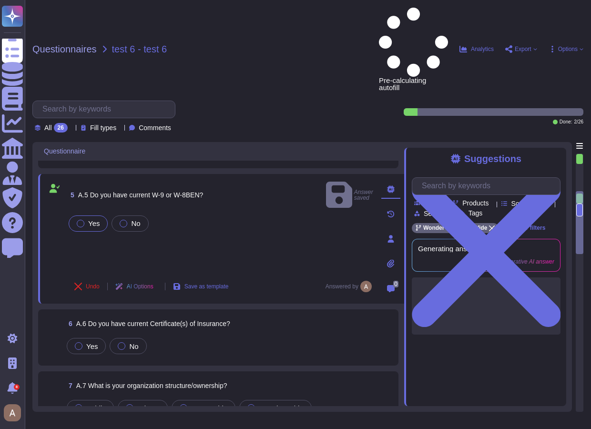
scroll to position [366, 0]
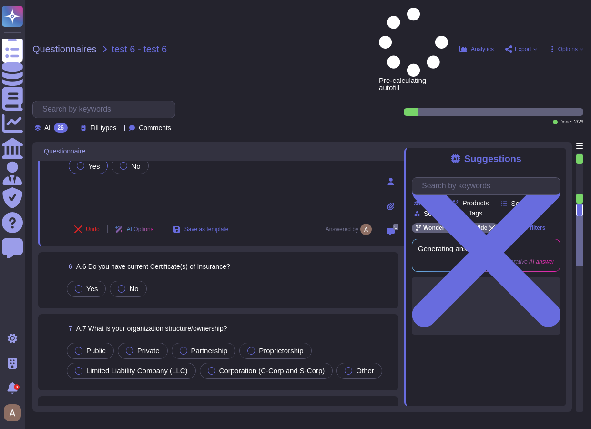
click at [109, 156] on div "Yes No" at bounding box center [220, 185] width 307 height 58
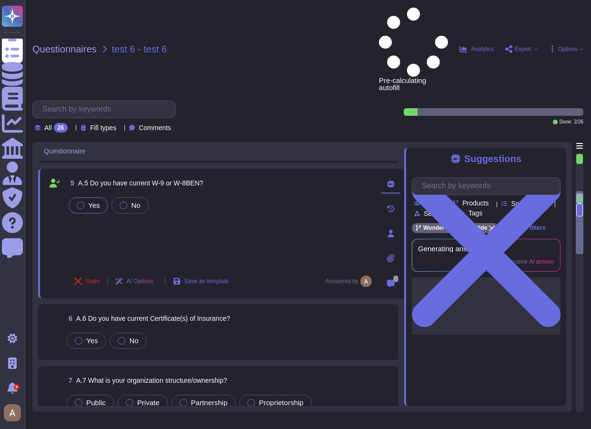
scroll to position [312, 0]
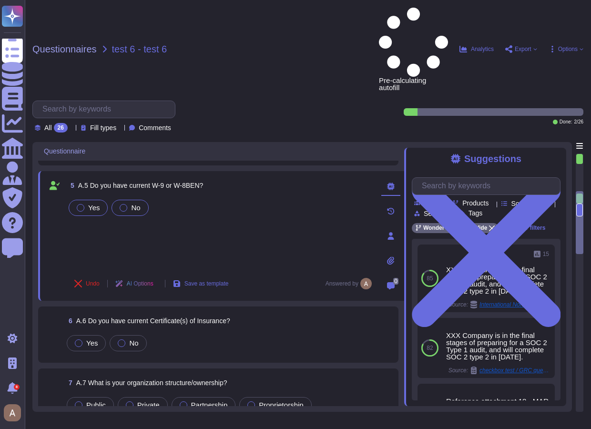
click at [125, 204] on div at bounding box center [124, 208] width 8 height 8
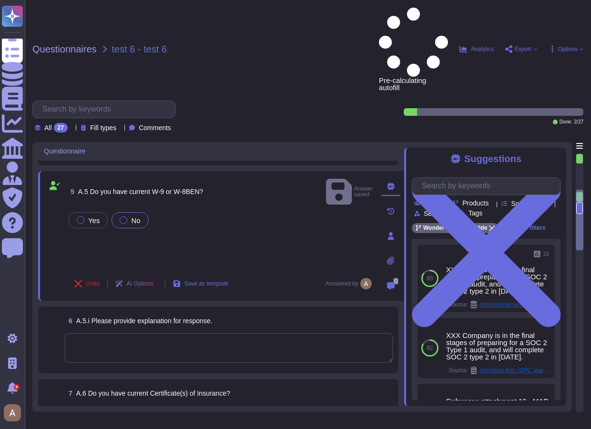
click at [121, 333] on textarea at bounding box center [229, 348] width 328 height 30
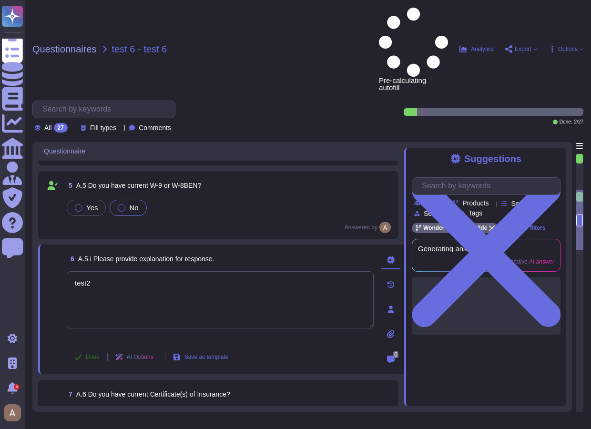
type textarea "test2"
click at [94, 354] on span "Done" at bounding box center [93, 357] width 14 height 6
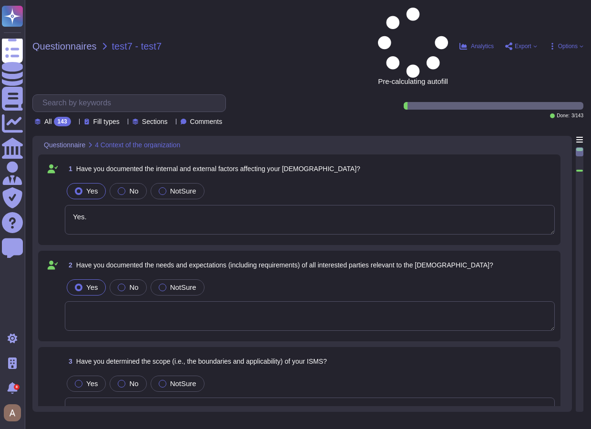
type textarea "Yes."
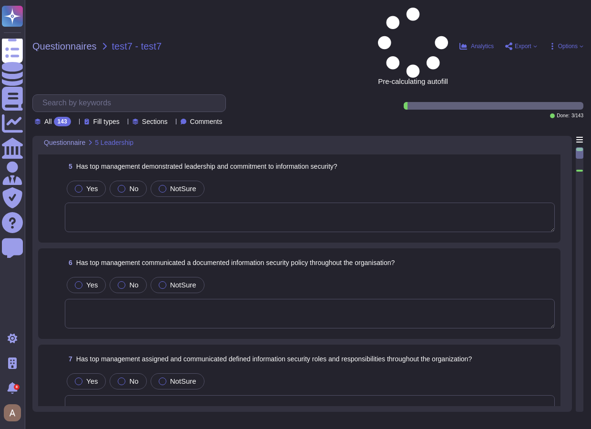
scroll to position [33, 0]
type textarea "Yes."
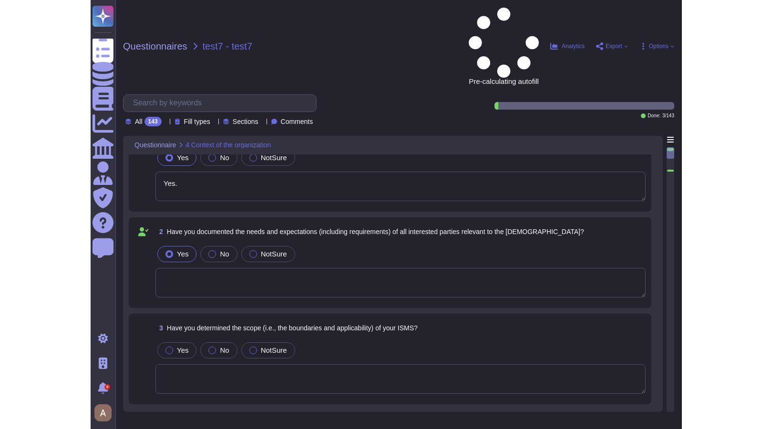
scroll to position [0, 0]
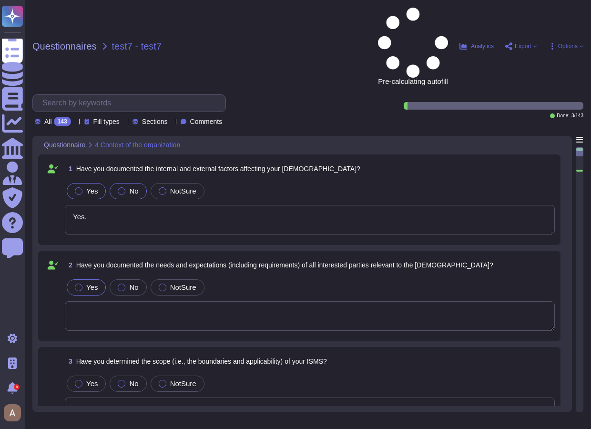
click at [139, 183] on div "No" at bounding box center [128, 191] width 37 height 16
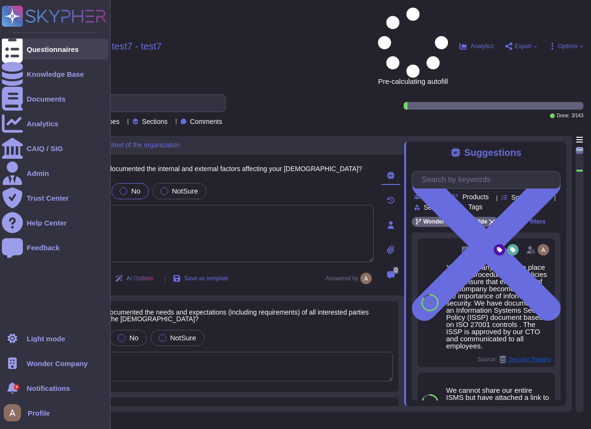
click at [17, 51] on icon at bounding box center [12, 49] width 21 height 28
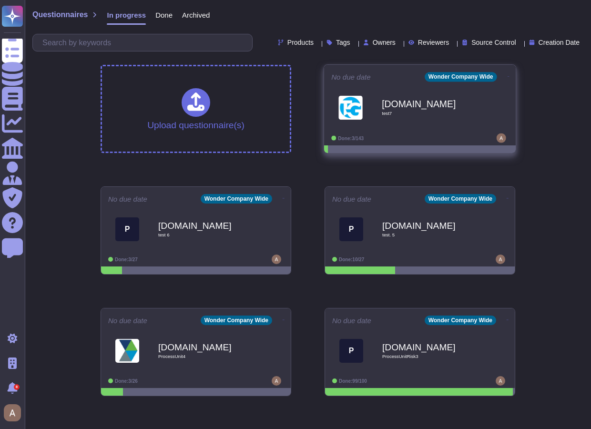
click at [508, 75] on icon at bounding box center [509, 76] width 2 height 2
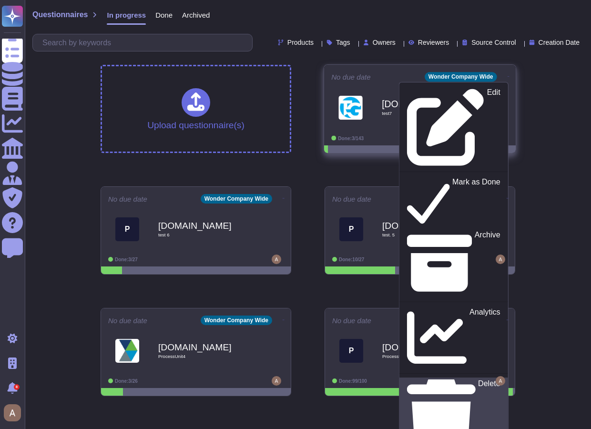
click at [458, 380] on div "Delete" at bounding box center [453, 419] width 93 height 78
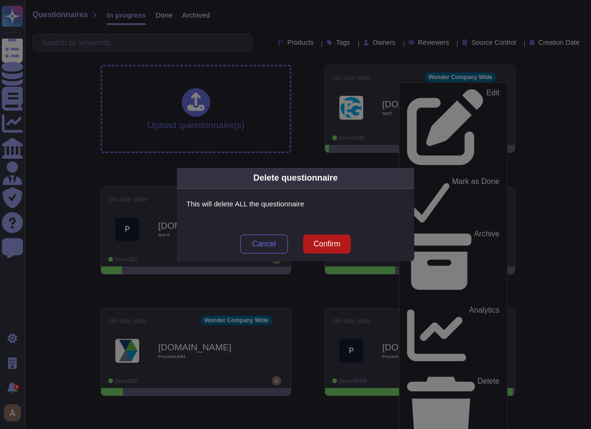
click at [330, 242] on span "Confirm" at bounding box center [327, 244] width 27 height 8
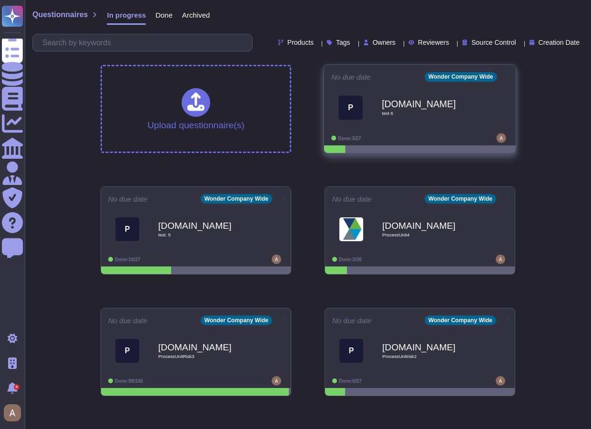
click at [508, 76] on icon at bounding box center [509, 76] width 2 height 2
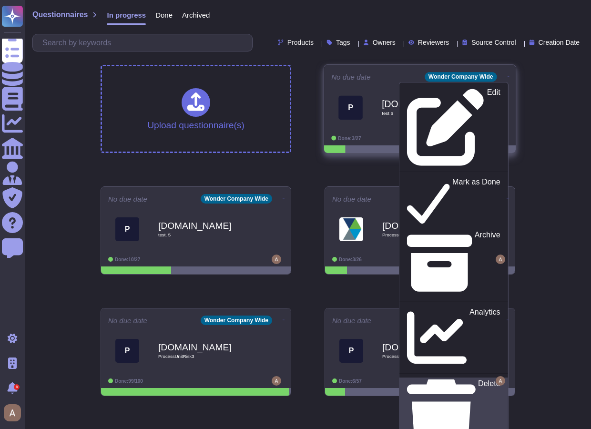
click at [466, 380] on div "Delete" at bounding box center [453, 419] width 93 height 78
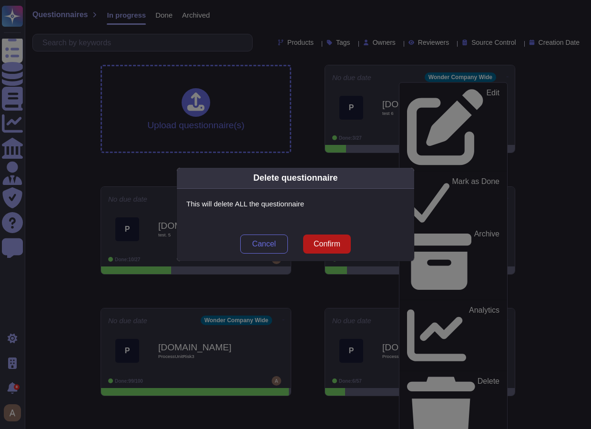
click at [343, 243] on button "Confirm" at bounding box center [327, 244] width 48 height 19
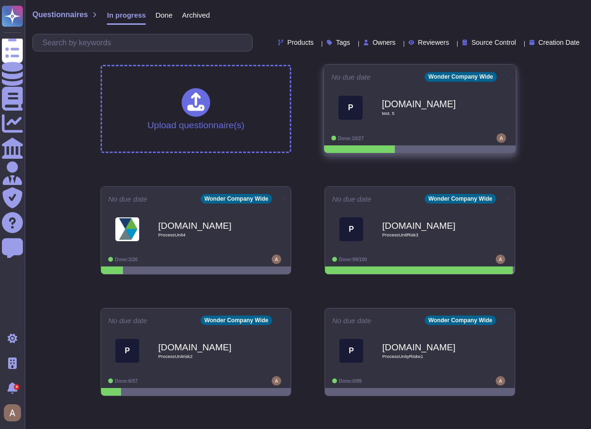
click at [508, 77] on icon at bounding box center [509, 76] width 2 height 2
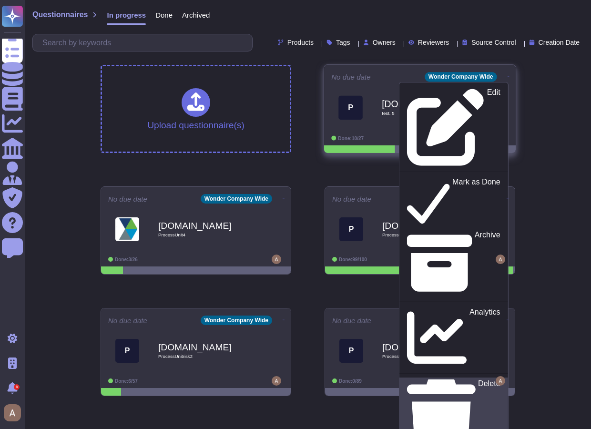
click at [470, 380] on div "Delete" at bounding box center [453, 419] width 93 height 78
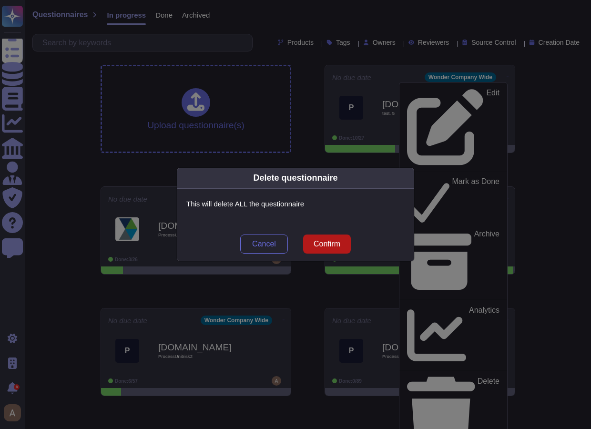
click at [340, 239] on button "Confirm" at bounding box center [327, 244] width 48 height 19
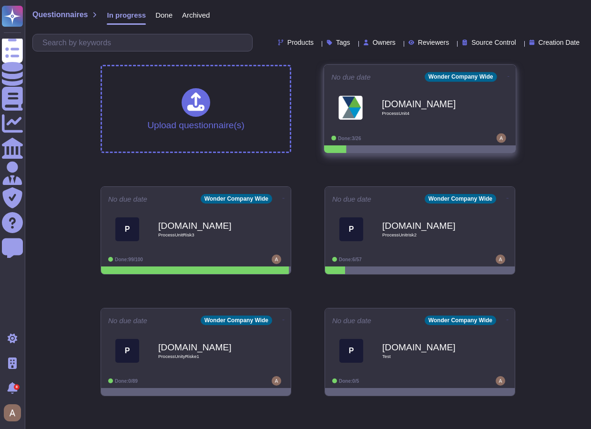
click at [508, 76] on icon at bounding box center [509, 76] width 2 height 2
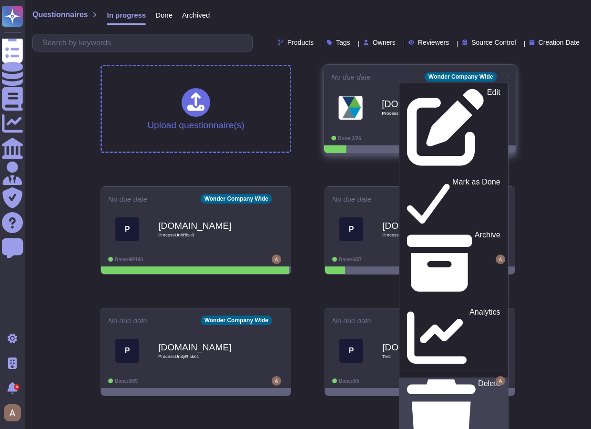
click at [462, 380] on div "Delete" at bounding box center [453, 419] width 93 height 78
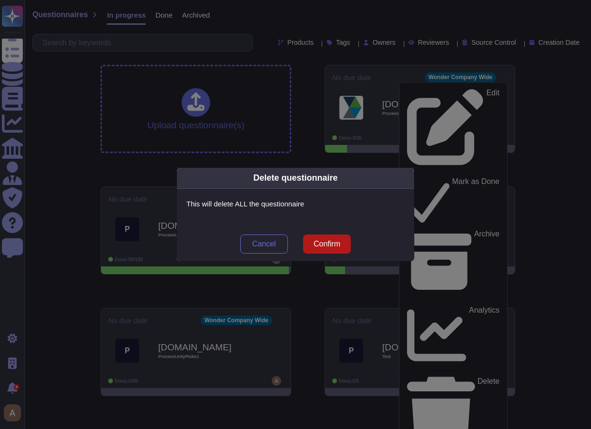
click at [335, 252] on button "Confirm" at bounding box center [327, 244] width 48 height 19
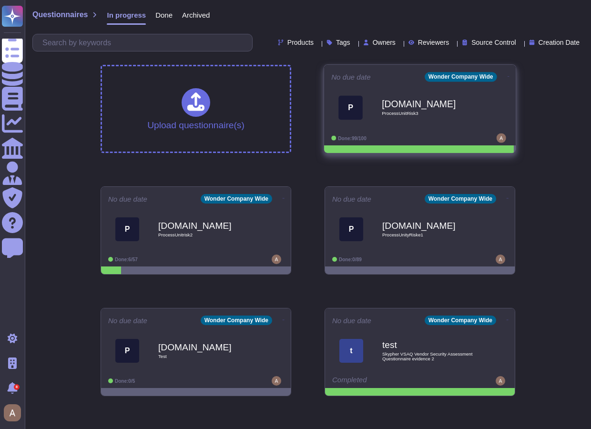
click at [508, 76] on icon at bounding box center [509, 76] width 2 height 0
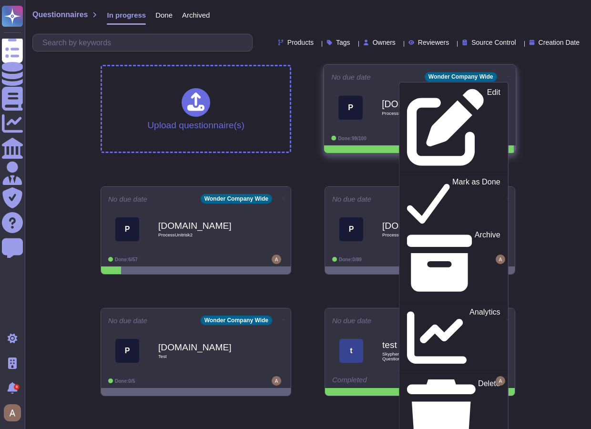
click at [472, 173] on div "Edit Mark as Done Archive Analytics Delete Export to Knowledge Base" at bounding box center [454, 283] width 110 height 402
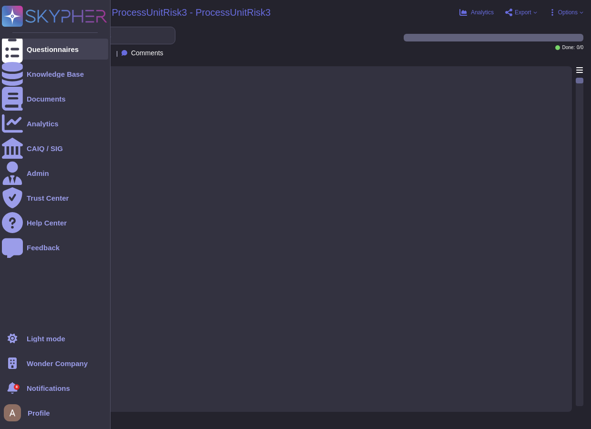
click at [15, 49] on icon at bounding box center [12, 49] width 21 height 28
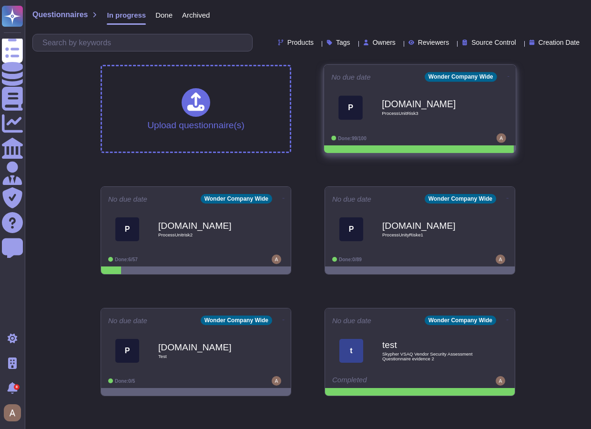
click at [508, 76] on icon at bounding box center [509, 76] width 2 height 2
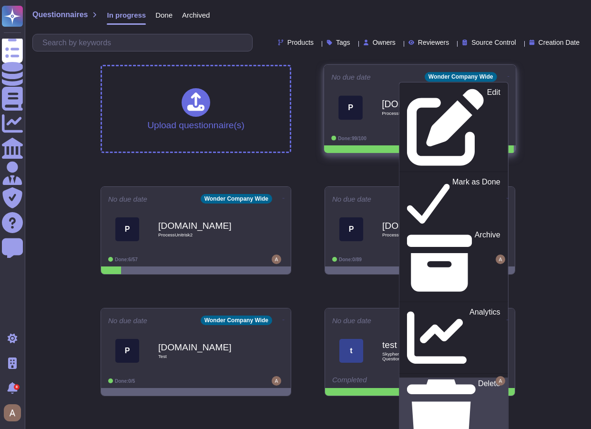
click at [491, 380] on div "Delete" at bounding box center [453, 419] width 93 height 78
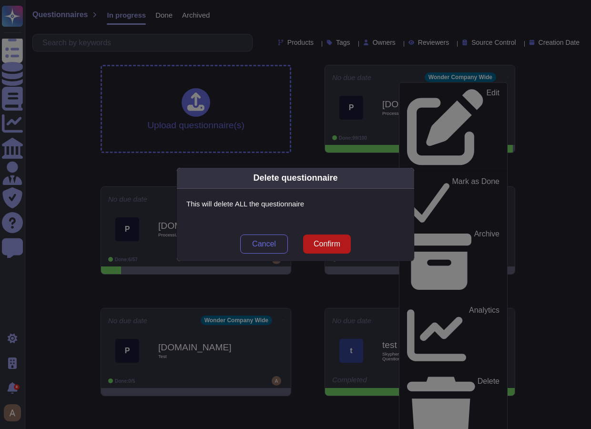
click at [332, 244] on span "Confirm" at bounding box center [327, 244] width 27 height 8
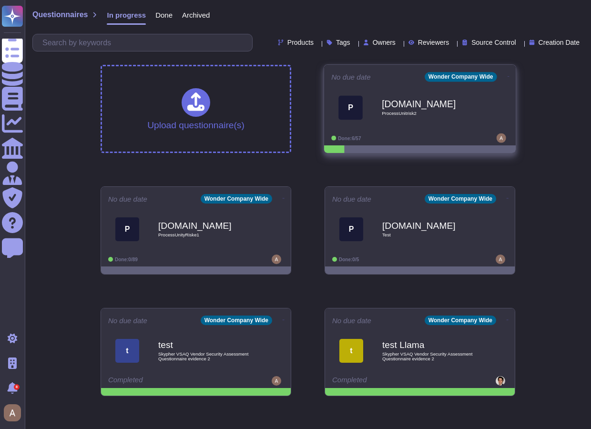
click at [508, 75] on icon at bounding box center [509, 76] width 2 height 2
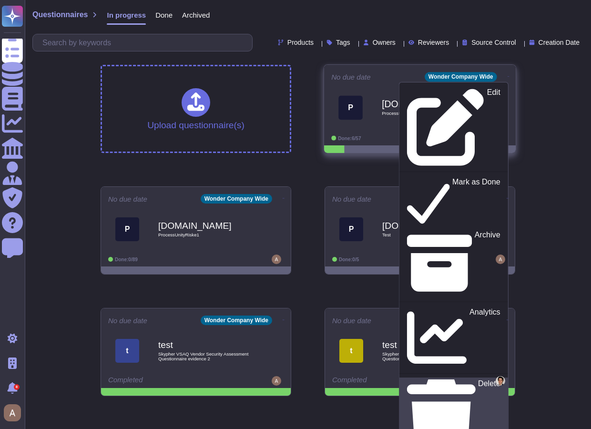
click at [451, 378] on link "Delete" at bounding box center [454, 419] width 109 height 82
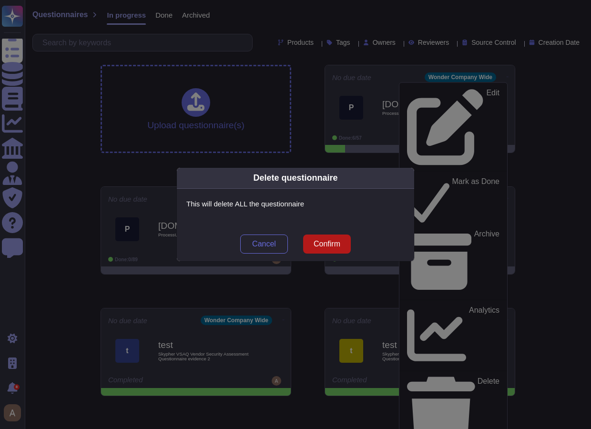
click at [331, 238] on button "Confirm" at bounding box center [327, 244] width 48 height 19
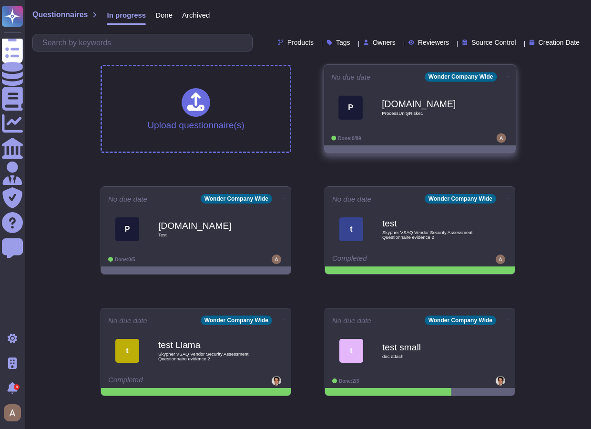
click at [508, 75] on icon at bounding box center [509, 76] width 2 height 2
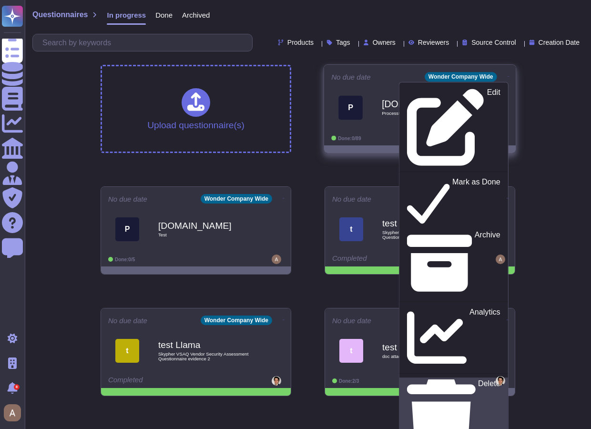
click at [458, 378] on link "Delete" at bounding box center [454, 419] width 109 height 82
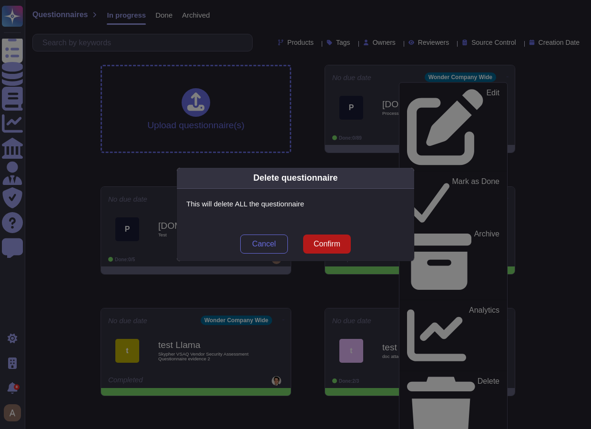
click at [340, 244] on span "Confirm" at bounding box center [327, 244] width 27 height 8
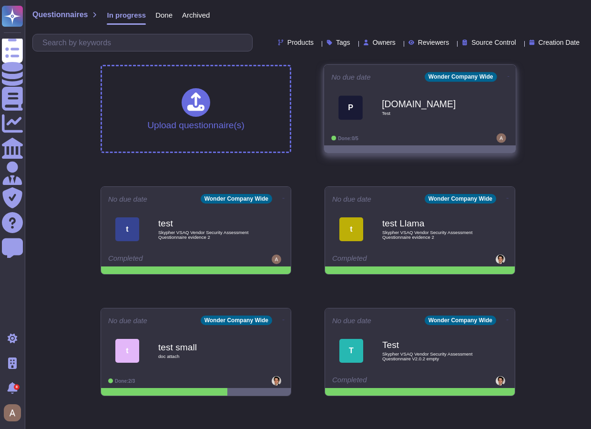
click at [508, 76] on icon at bounding box center [509, 76] width 2 height 2
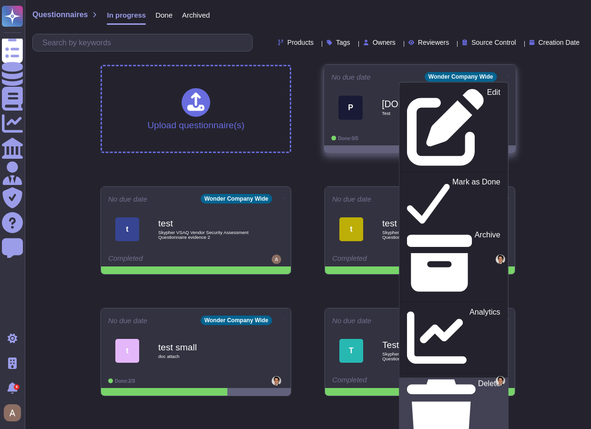
click at [467, 380] on div "Delete" at bounding box center [453, 419] width 93 height 78
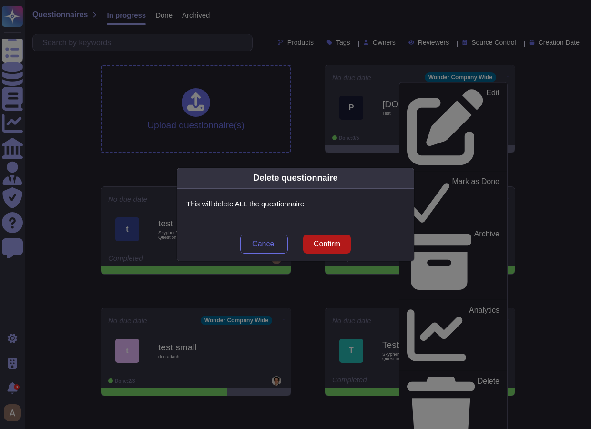
click at [337, 241] on span "Confirm" at bounding box center [327, 244] width 27 height 8
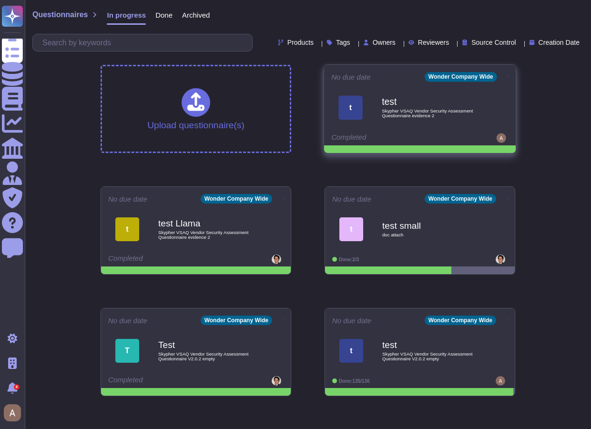
click at [508, 77] on icon at bounding box center [509, 76] width 2 height 2
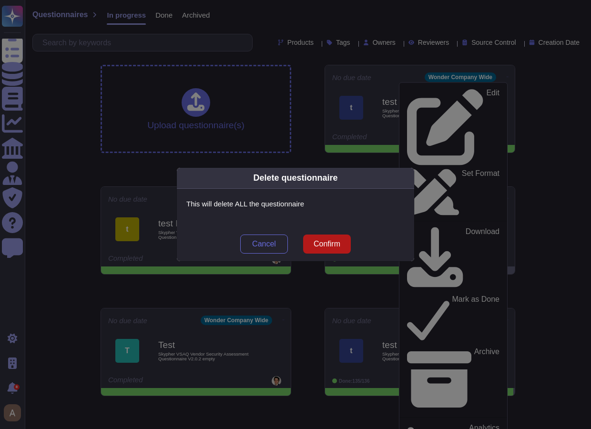
click at [331, 246] on span "Confirm" at bounding box center [327, 244] width 27 height 8
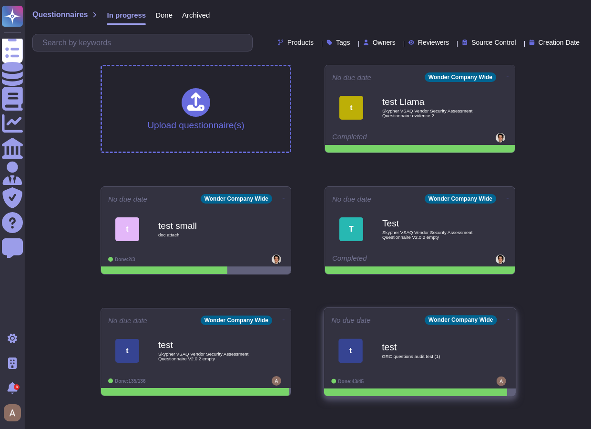
click at [507, 78] on icon at bounding box center [508, 77] width 2 height 2
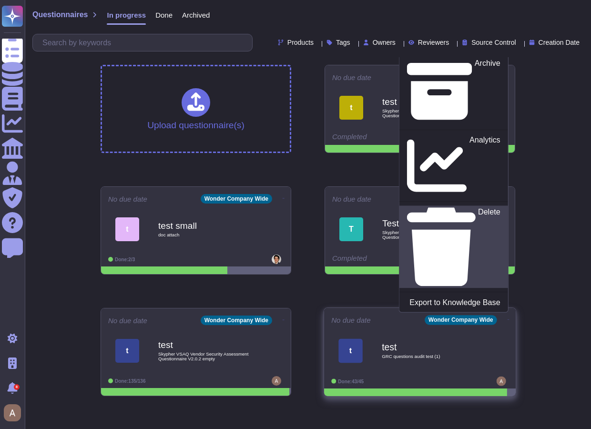
click at [452, 285] on div "Delete" at bounding box center [453, 247] width 93 height 78
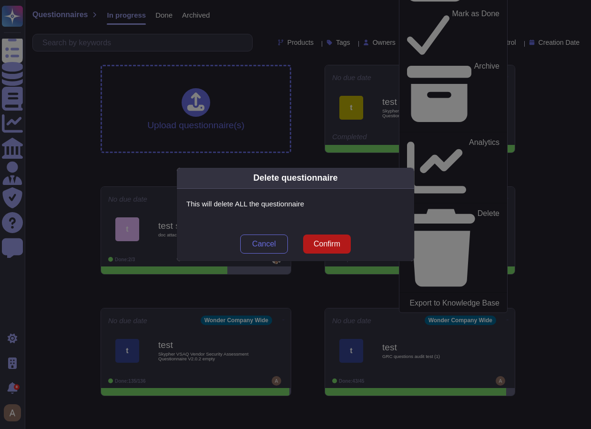
click at [339, 244] on span "Confirm" at bounding box center [327, 244] width 27 height 8
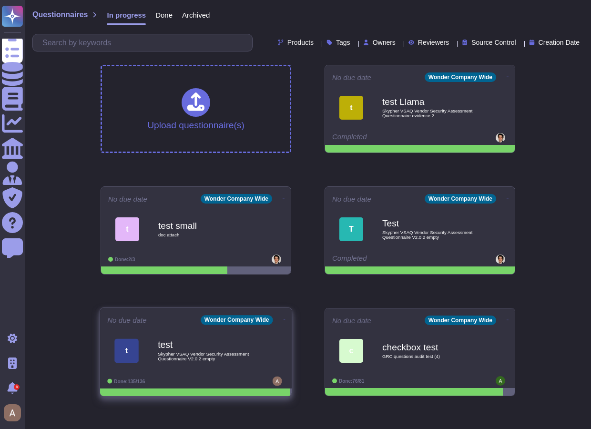
click at [507, 78] on icon at bounding box center [508, 77] width 2 height 2
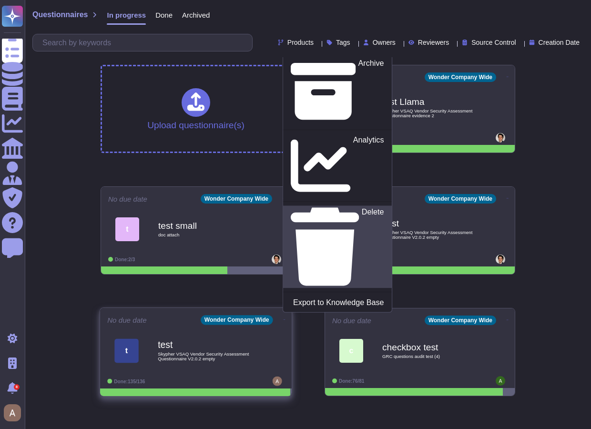
click at [324, 280] on div "Delete" at bounding box center [337, 247] width 93 height 78
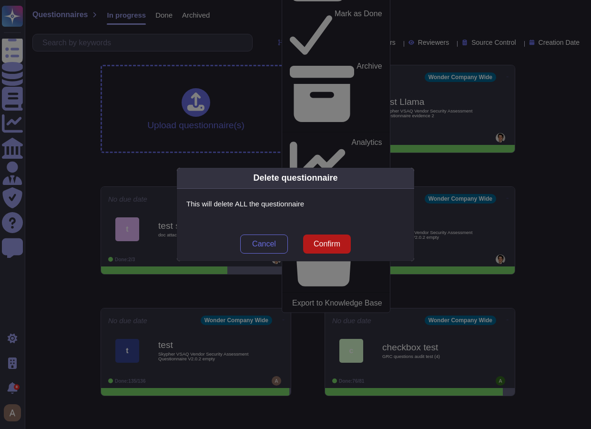
click at [336, 246] on span "Confirm" at bounding box center [327, 244] width 27 height 8
